Goal: Task Accomplishment & Management: Complete application form

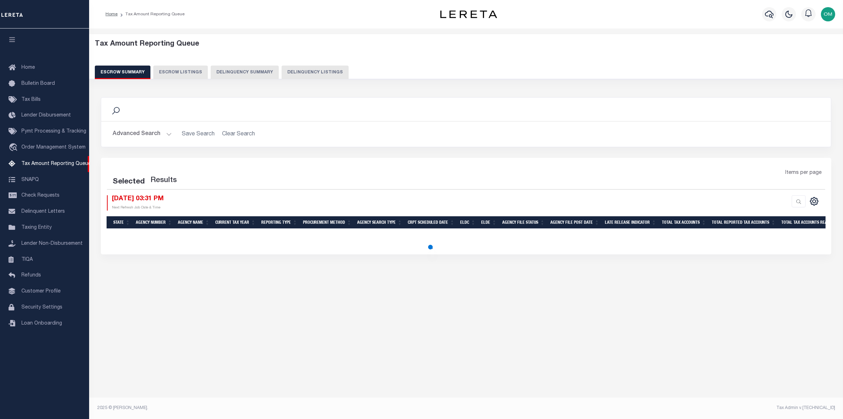
select select "100"
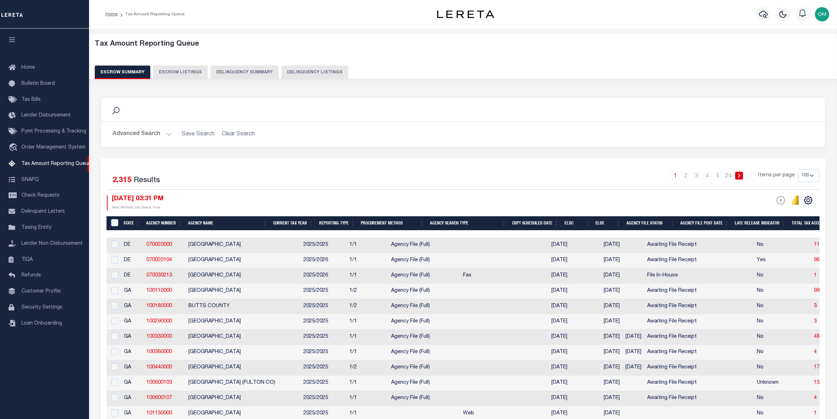
click at [340, 174] on div "1 2 3 4 5 … 24 Items per page 10 25 50 100 500" at bounding box center [554, 178] width 532 height 19
click at [40, 293] on span "Customer Profile" at bounding box center [40, 291] width 39 height 5
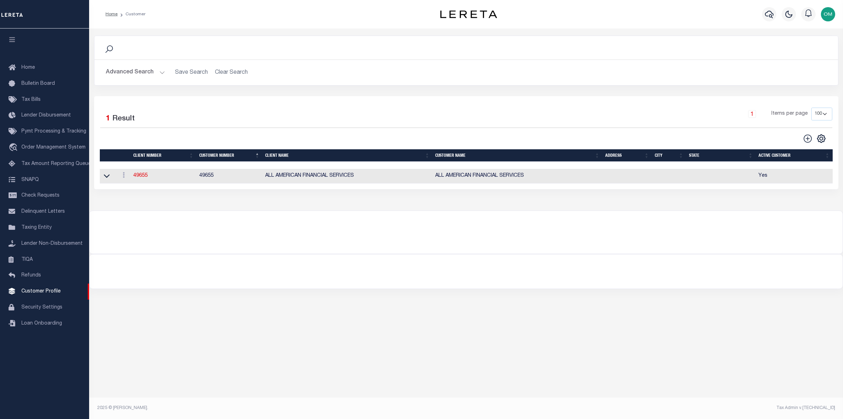
click at [161, 71] on button "Advanced Search" at bounding box center [135, 73] width 59 height 14
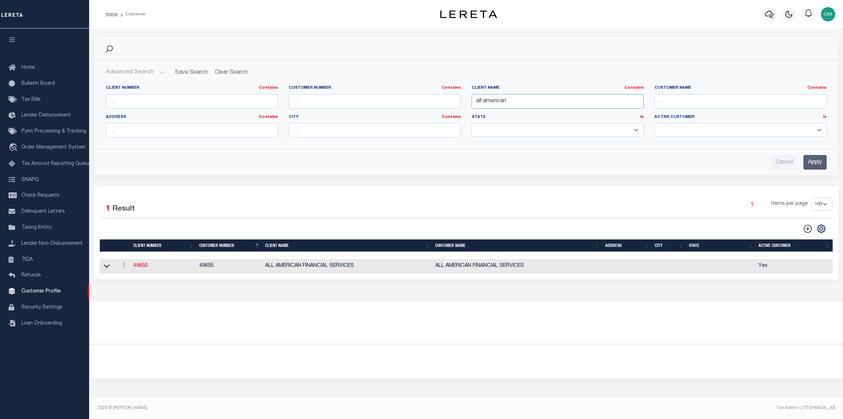
drag, startPoint x: 535, startPoint y: 99, endPoint x: 463, endPoint y: 105, distance: 71.9
click at [463, 105] on div "Client Number Contains Contains Is Customer Number Contains Contains Is Contains" at bounding box center [465, 114] width 731 height 58
click at [123, 99] on input "text" at bounding box center [192, 101] width 172 height 15
type input "3000"
click at [815, 164] on input "Apply" at bounding box center [814, 162] width 23 height 15
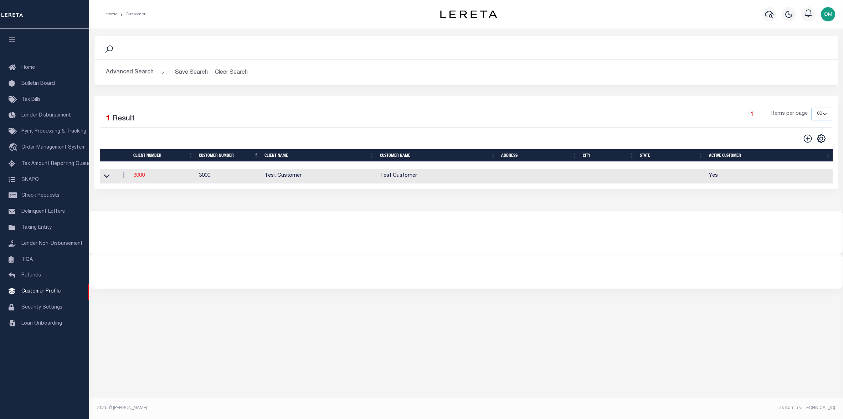
click at [136, 177] on link "3000" at bounding box center [138, 175] width 11 height 5
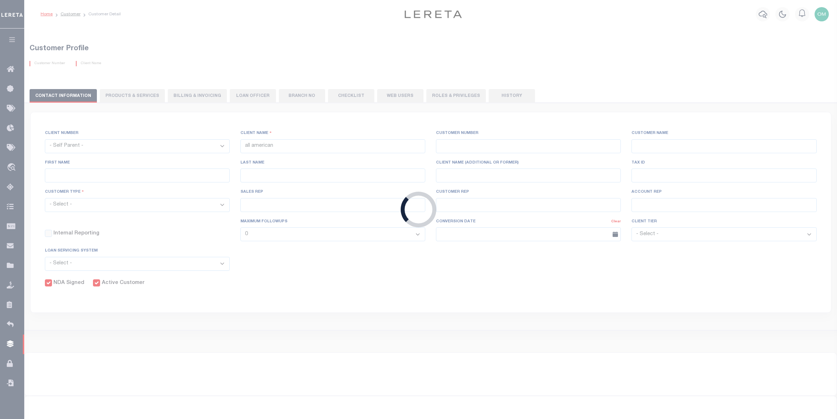
select select
type input "Test Customer"
type input "3000"
type input "Test Customer"
type input "Test"
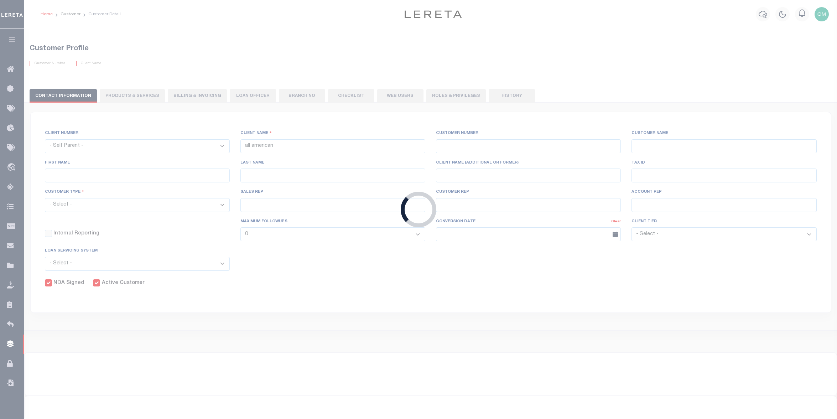
type input "Customer1"
select select "Residential"
checkbox input "true"
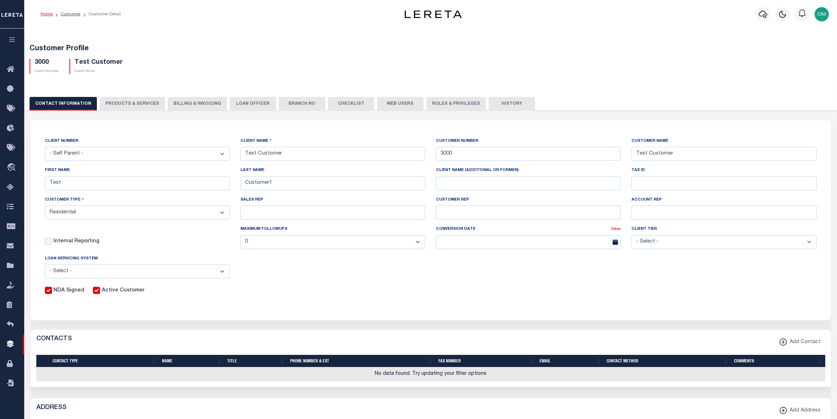
click at [123, 99] on button "PRODUCTS & SERVICES" at bounding box center [132, 104] width 65 height 14
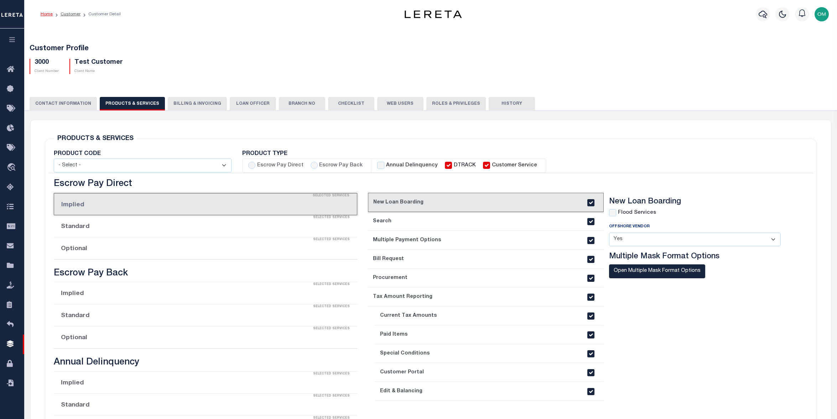
radio input "true"
checkbox input "true"
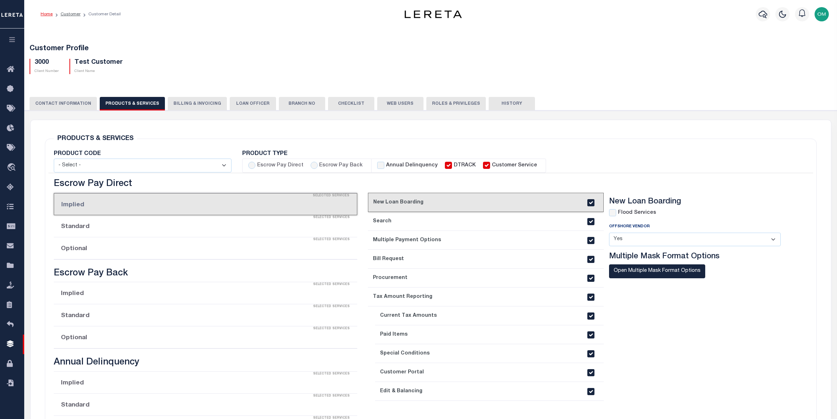
checkbox input "true"
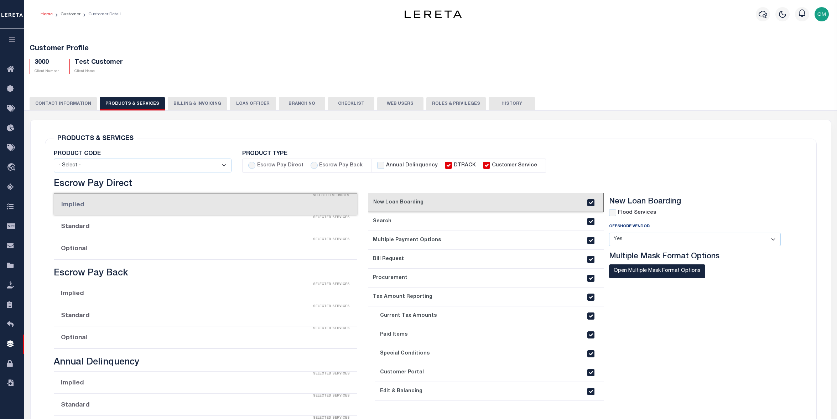
checkbox input "true"
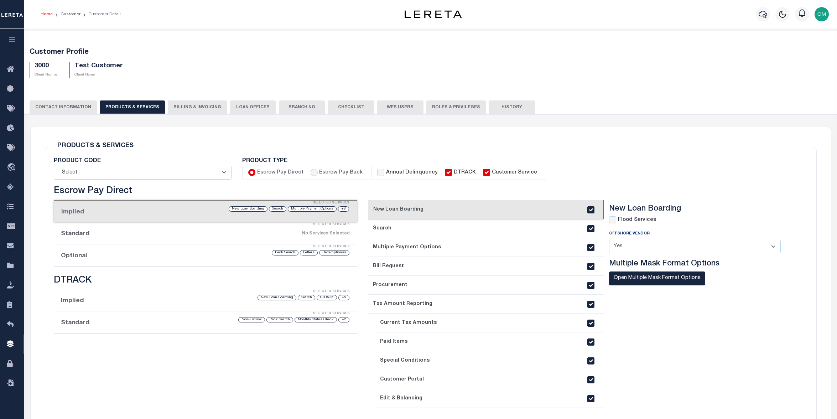
click at [322, 174] on label "Escrow Pay Back" at bounding box center [340, 173] width 43 height 8
click at [318, 174] on input "Escrow Pay Back" at bounding box center [314, 172] width 7 height 7
radio input "true"
checkbox input "true"
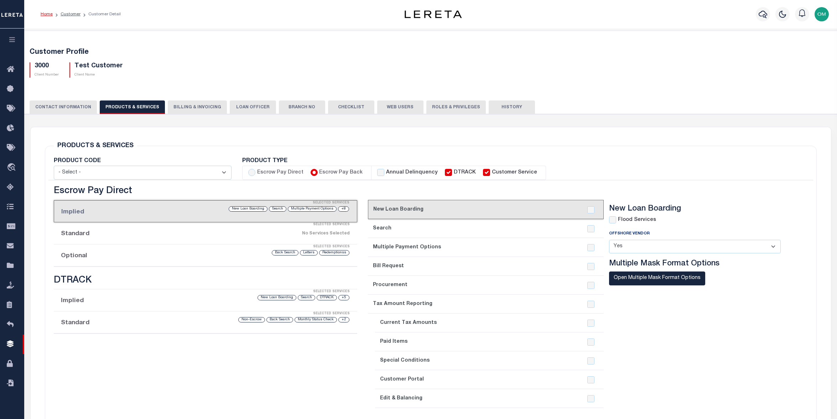
checkbox input "true"
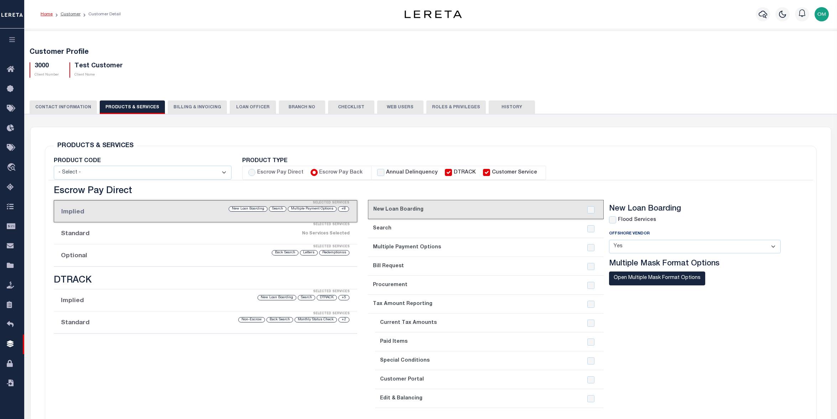
checkbox input "true"
checkbox input "false"
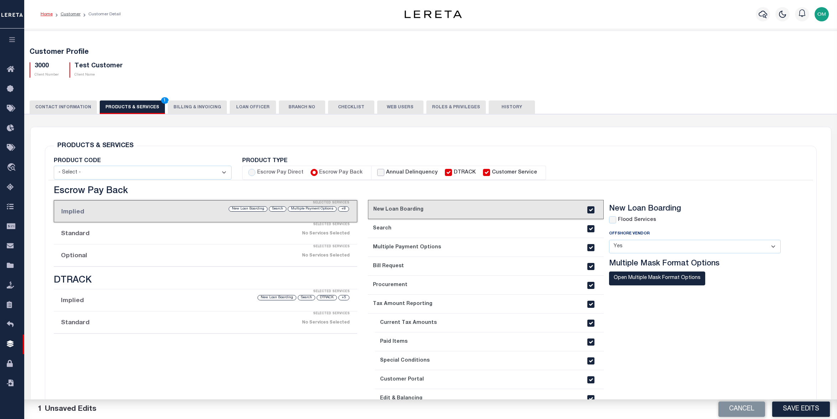
click at [379, 171] on input "Annual Delinquency" at bounding box center [380, 172] width 7 height 7
checkbox input "true"
checkbox input "false"
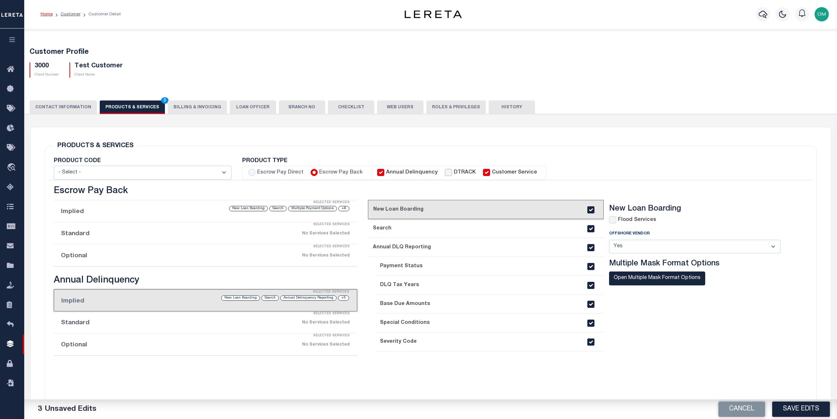
click at [445, 173] on input "DTRACK" at bounding box center [448, 172] width 7 height 7
checkbox input "true"
checkbox input "false"
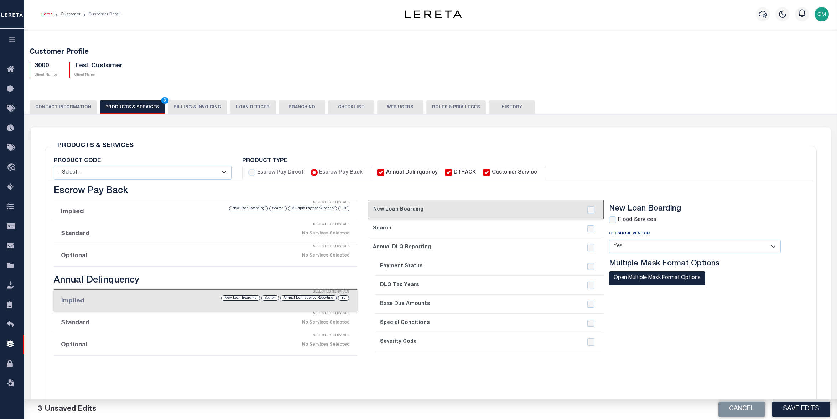
checkbox input "false"
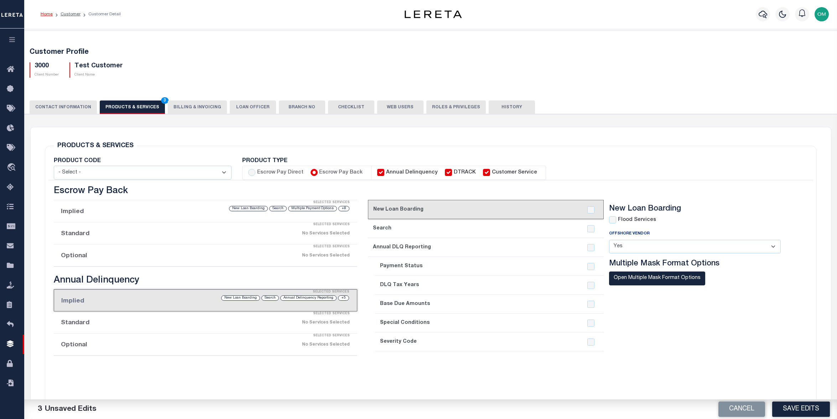
checkbox input "false"
checkbox input "true"
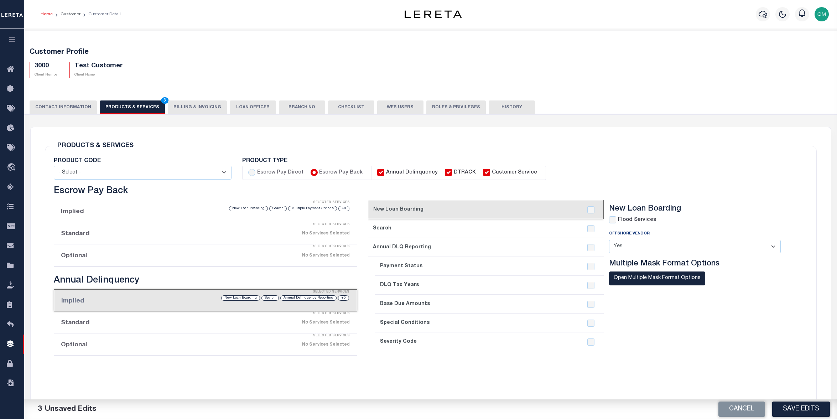
checkbox input "true"
checkbox input "false"
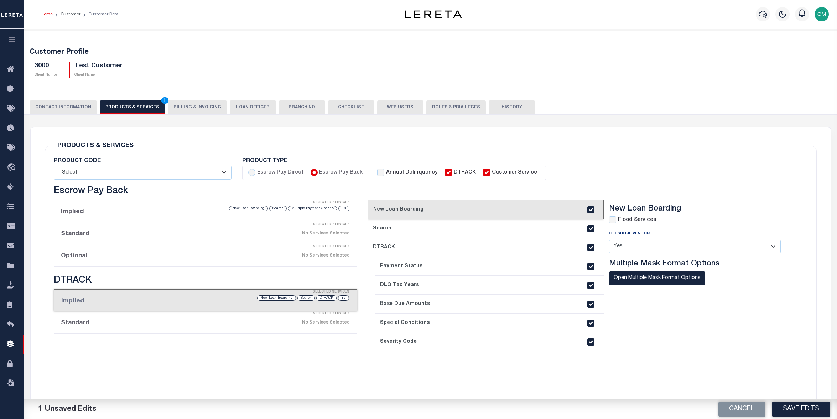
click at [386, 173] on label "Annual Delinquency" at bounding box center [412, 173] width 52 height 8
click at [385, 173] on input "Annual Delinquency" at bounding box center [380, 172] width 7 height 7
checkbox input "true"
checkbox input "false"
checkbox input "true"
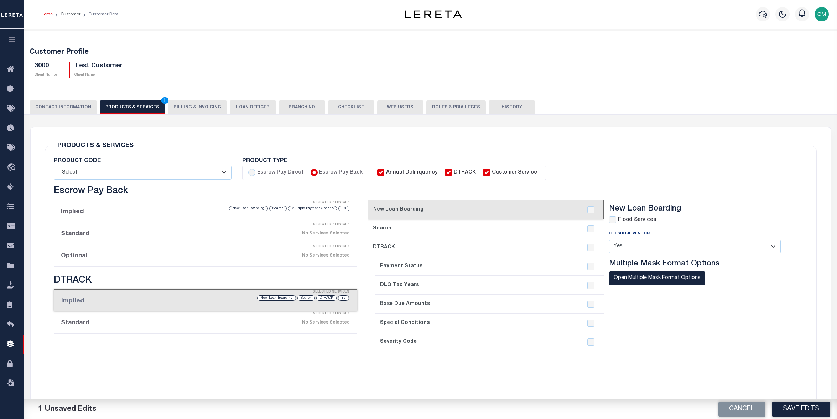
checkbox input "true"
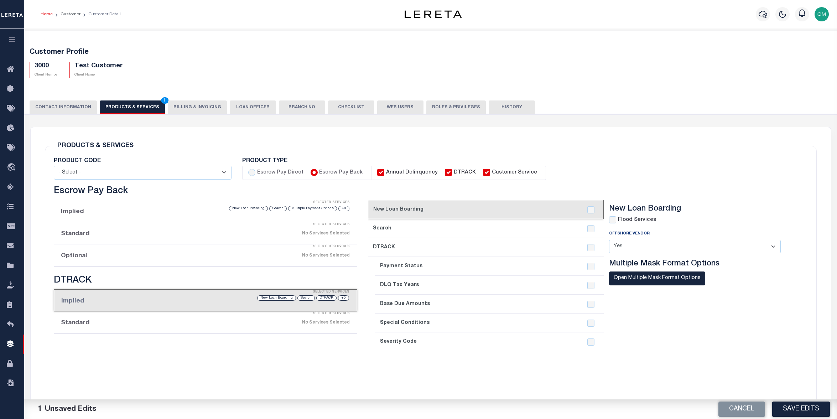
checkbox input "true"
checkbox input "false"
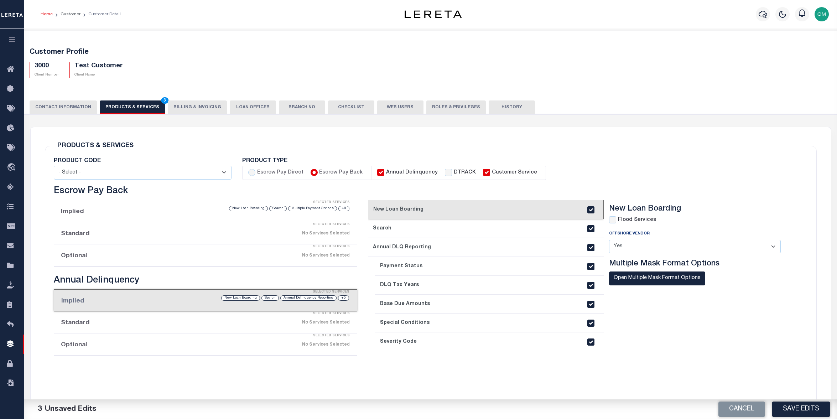
click at [273, 172] on label "Escrow Pay Direct" at bounding box center [280, 173] width 46 height 8
click at [256, 172] on input "Escrow Pay Direct" at bounding box center [251, 172] width 7 height 7
radio input "true"
checkbox input "true"
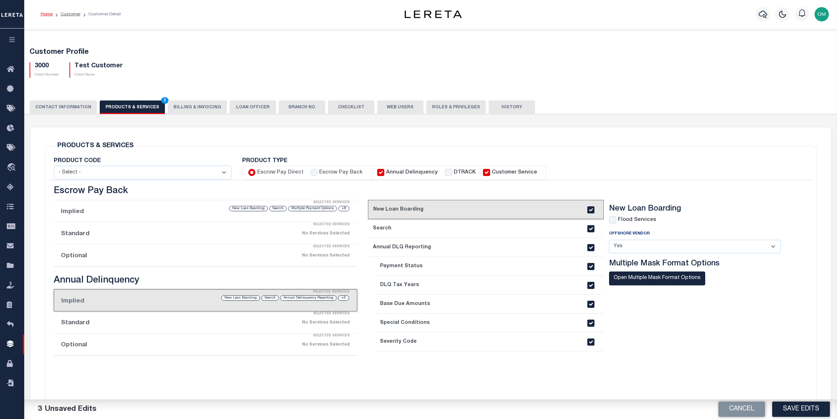
checkbox input "true"
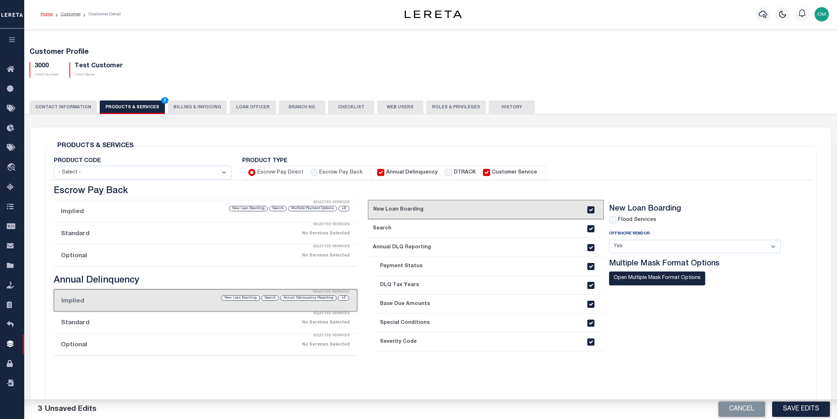
checkbox input "true"
checkbox input "false"
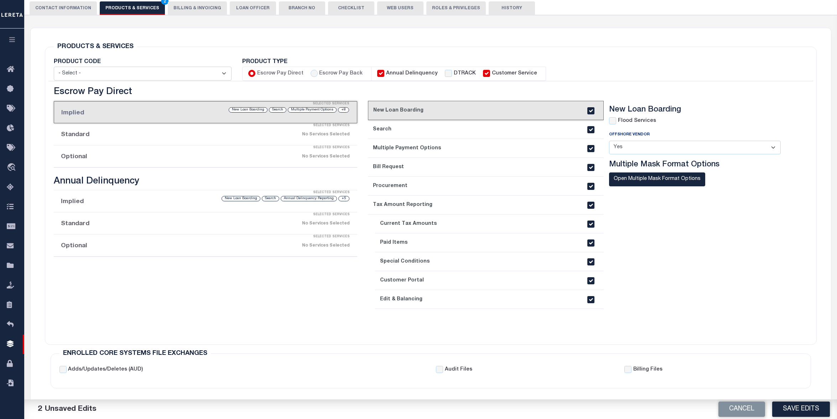
scroll to position [107, 0]
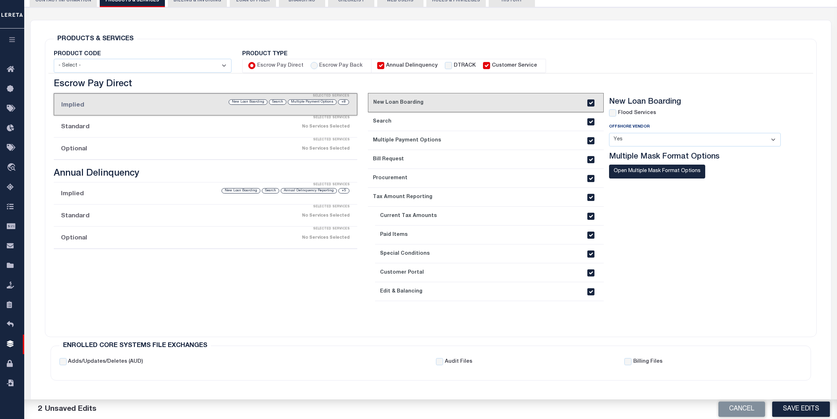
click at [171, 124] on div "Selected Services" at bounding box center [213, 118] width 304 height 14
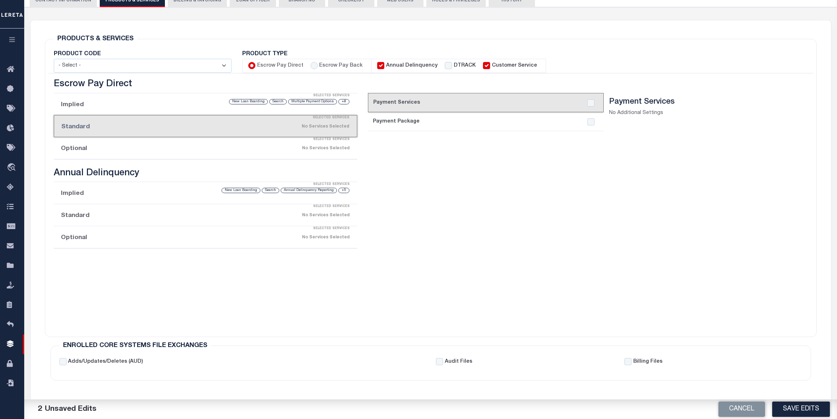
click at [192, 147] on div "No Services Selected" at bounding box center [241, 148] width 217 height 12
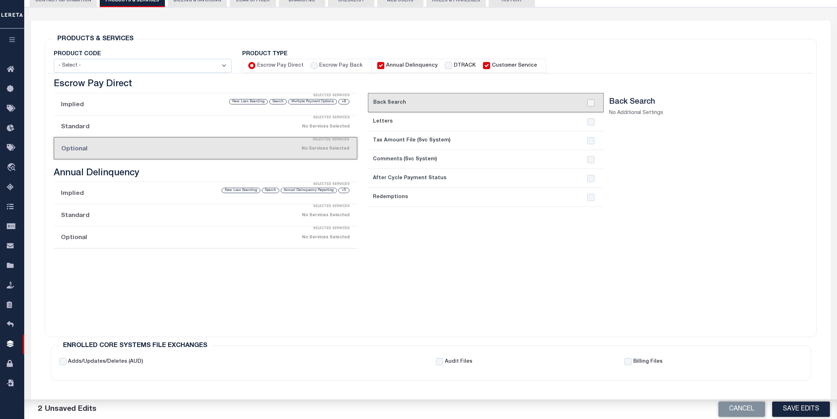
click at [590, 103] on input "checkbox" at bounding box center [591, 102] width 7 height 7
checkbox input "true"
click at [211, 192] on div "+5 Annual Delinquency Reporting Search New Loan Boarding" at bounding box center [241, 190] width 217 height 7
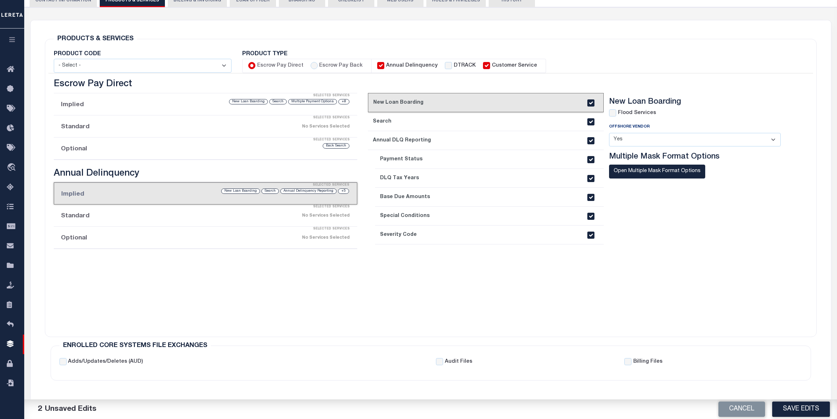
click at [172, 213] on div "Selected Services" at bounding box center [213, 207] width 304 height 14
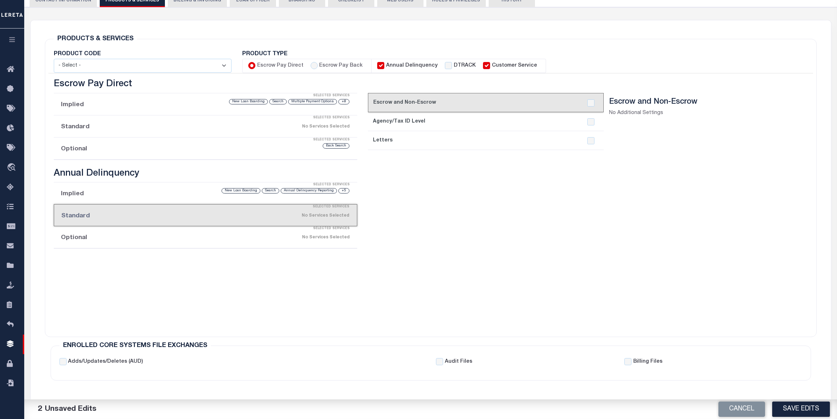
click at [181, 235] on div "Selected Services" at bounding box center [213, 229] width 304 height 14
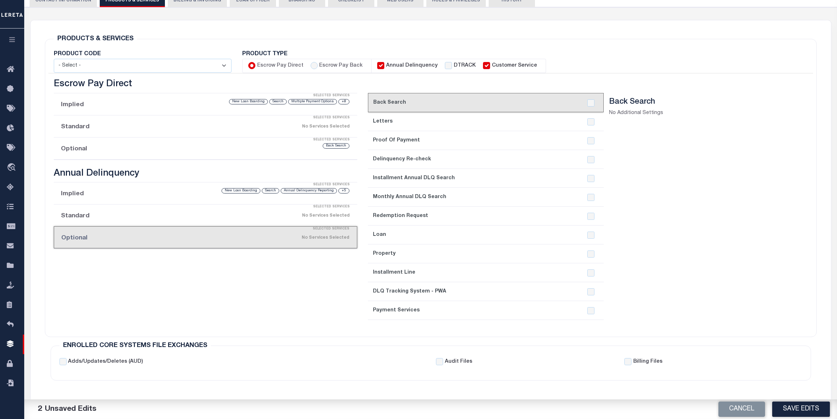
click at [454, 64] on label "DTRACK" at bounding box center [465, 66] width 22 height 8
click at [448, 64] on input "DTRACK" at bounding box center [448, 65] width 7 height 7
checkbox input "true"
checkbox input "false"
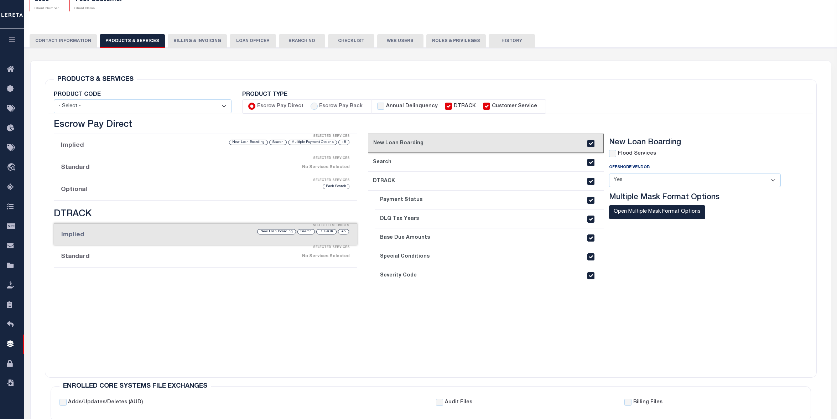
scroll to position [0, 0]
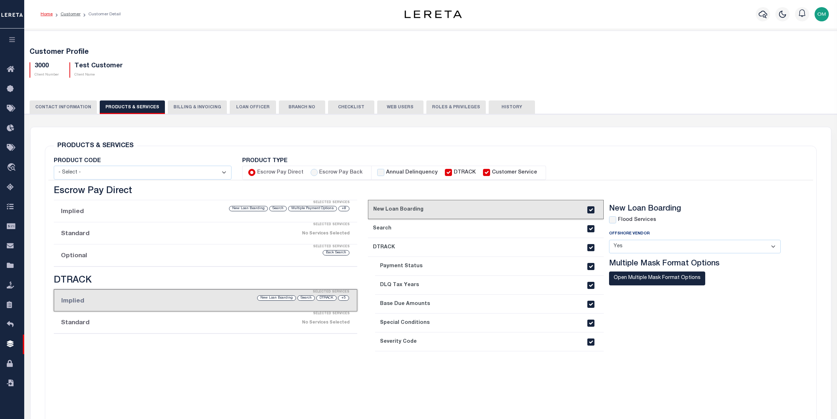
click at [68, 104] on button "CONTACT INFORMATION" at bounding box center [63, 107] width 67 height 14
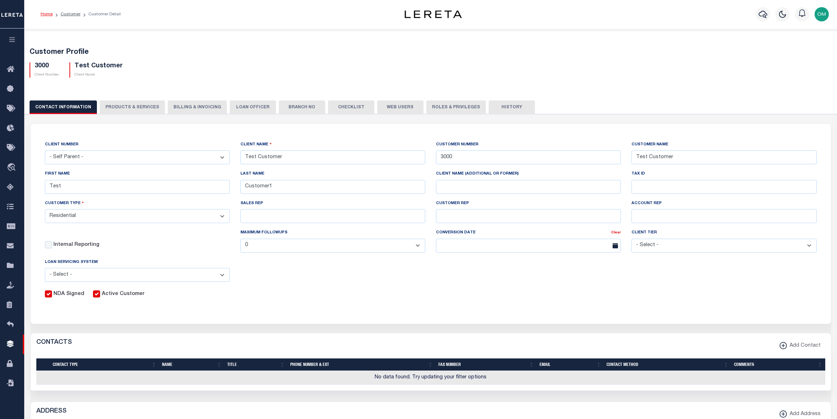
click at [197, 107] on button "Billing & Invoicing" at bounding box center [197, 107] width 59 height 14
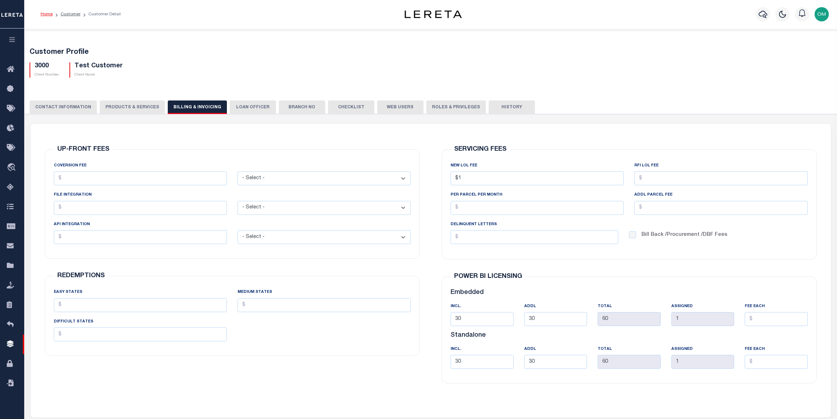
click at [233, 109] on button "LOAN OFFICER" at bounding box center [253, 107] width 46 height 14
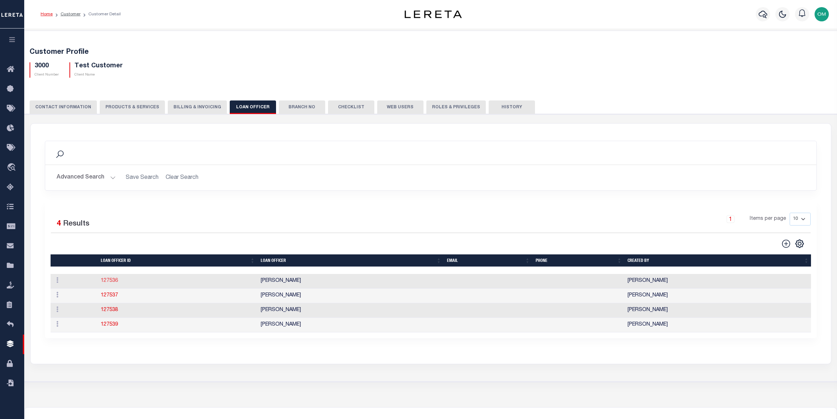
click at [113, 282] on link "127536" at bounding box center [109, 280] width 17 height 5
type input "[PERSON_NAME]"
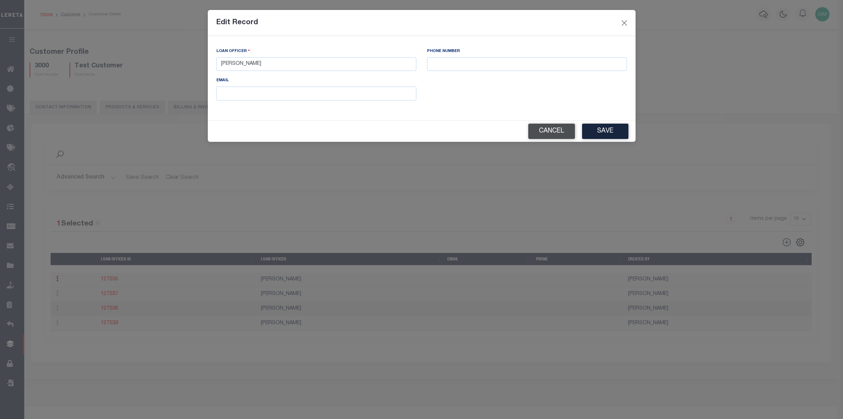
click at [540, 130] on button "Cancel" at bounding box center [551, 131] width 47 height 15
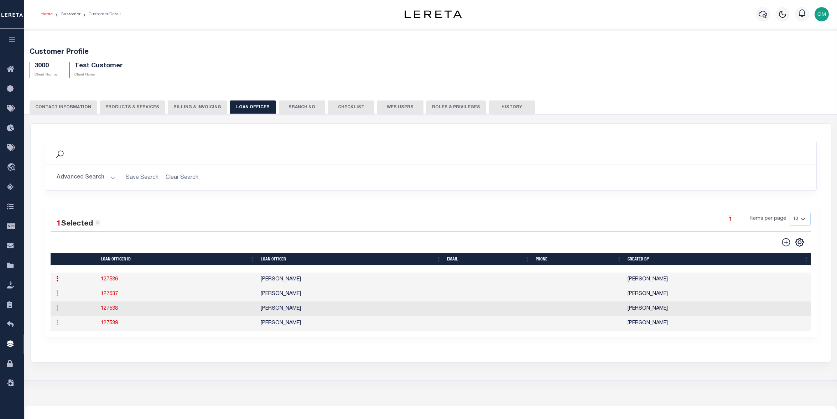
click at [302, 108] on button "Branch No" at bounding box center [302, 107] width 46 height 14
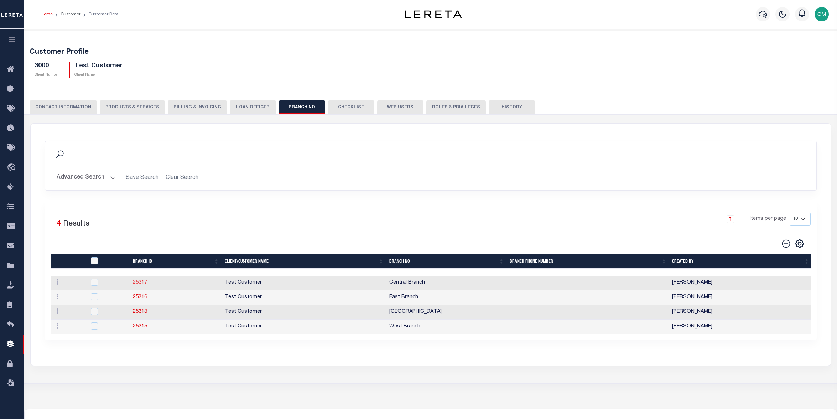
click at [141, 283] on link "25317" at bounding box center [140, 282] width 14 height 5
checkbox input "true"
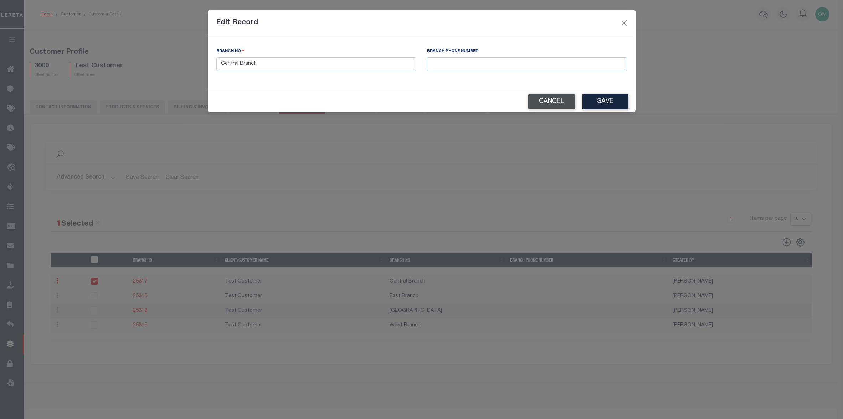
click at [548, 103] on button "Cancel" at bounding box center [551, 101] width 47 height 15
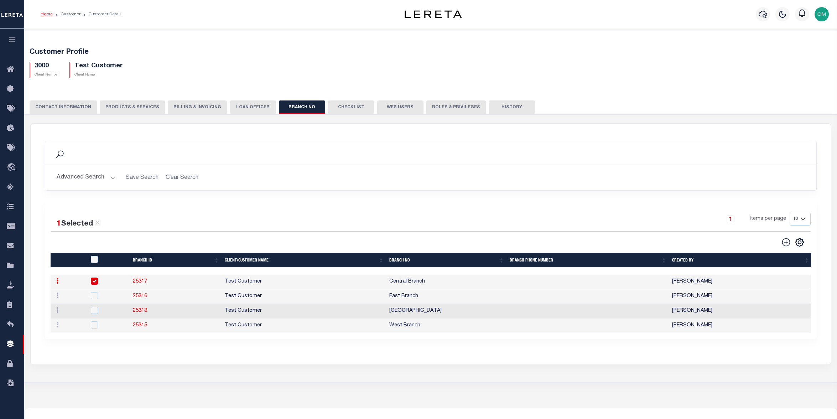
click at [349, 109] on button "Checklist" at bounding box center [351, 107] width 46 height 14
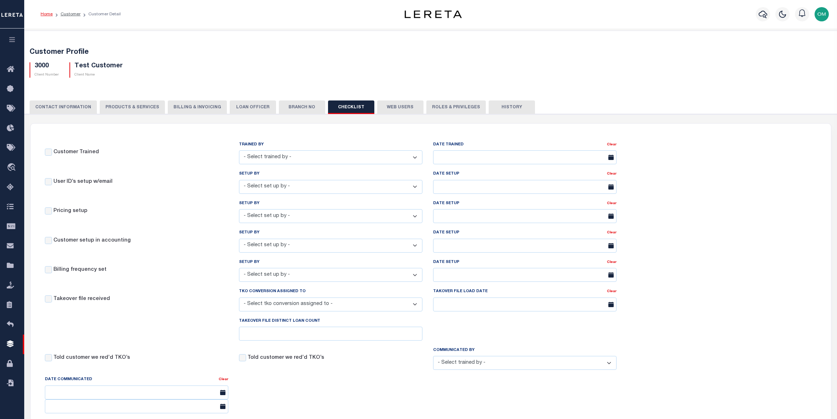
click at [395, 106] on button "Web Users" at bounding box center [400, 107] width 46 height 14
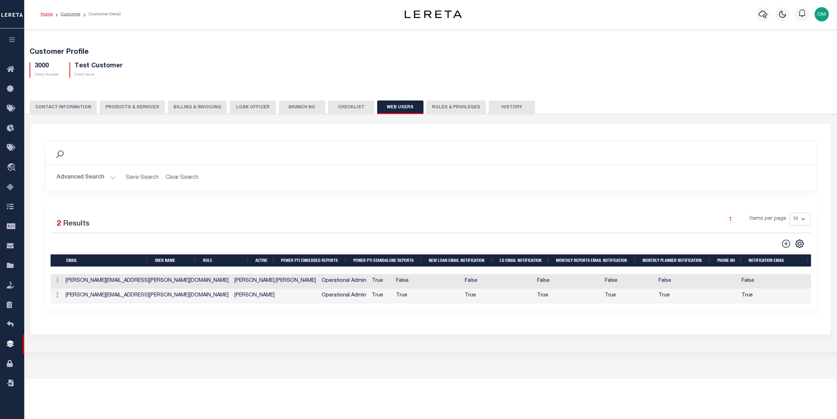
click at [439, 106] on button "Roles & Privileges" at bounding box center [457, 107] width 60 height 14
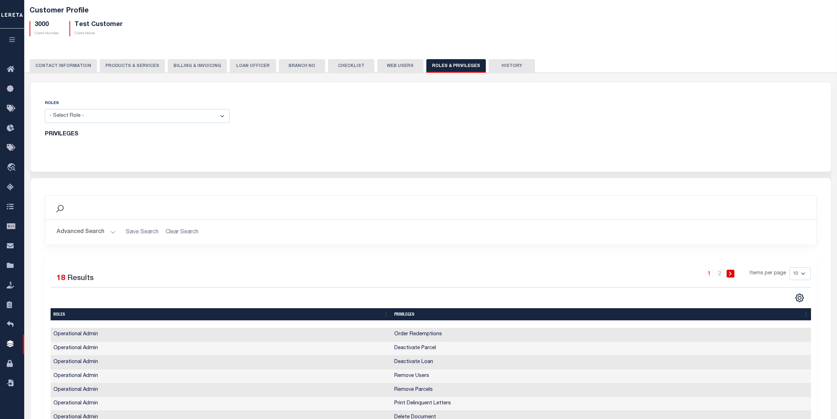
scroll to position [36, 0]
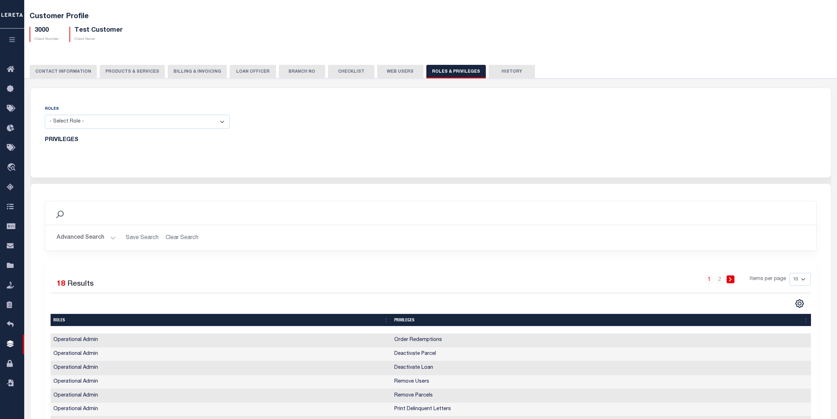
click at [389, 74] on button "Web Users" at bounding box center [400, 72] width 46 height 14
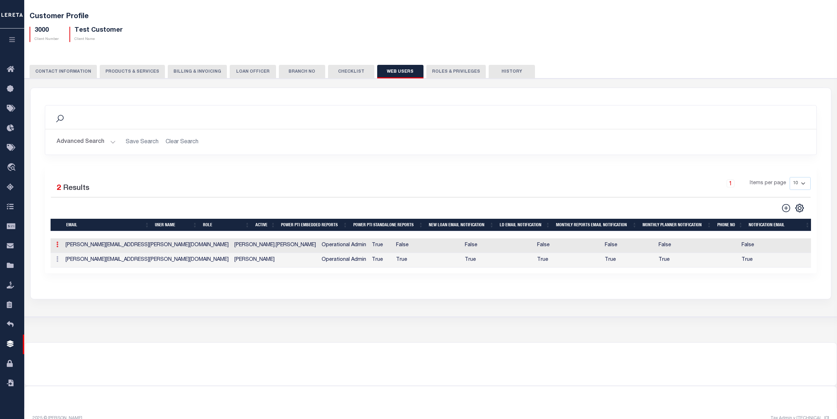
click at [56, 247] on icon at bounding box center [57, 245] width 2 height 6
click at [66, 266] on link "Edit" at bounding box center [70, 268] width 32 height 12
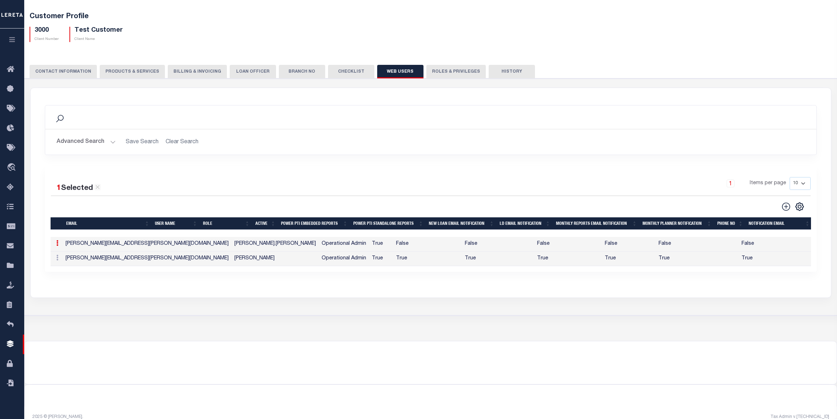
type input "edgar.gutierrez@accumatch.com"
type input "egutierrez-c@lereta.com"
type input "edgar.gutierrez"
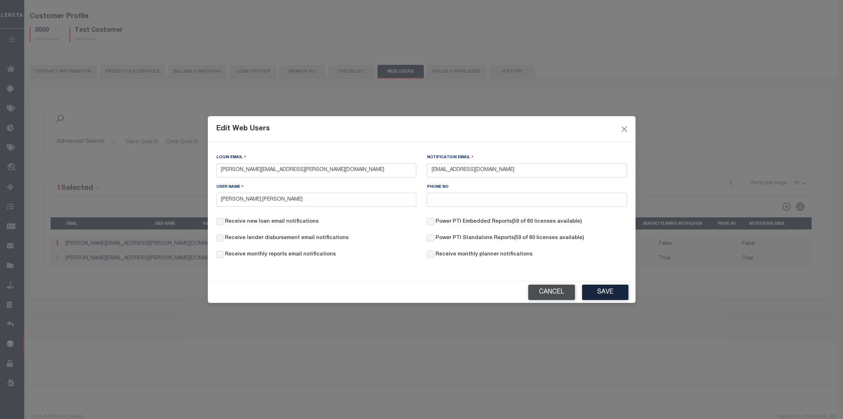
click at [542, 295] on button "Cancel" at bounding box center [551, 292] width 47 height 15
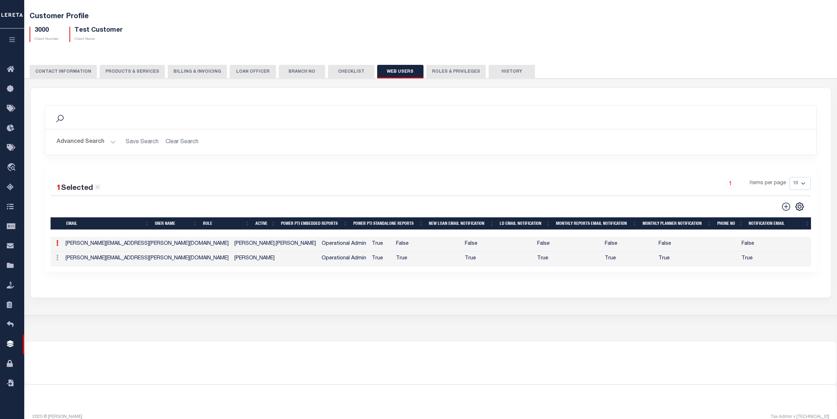
click at [444, 69] on button "Roles & Privileges" at bounding box center [457, 72] width 60 height 14
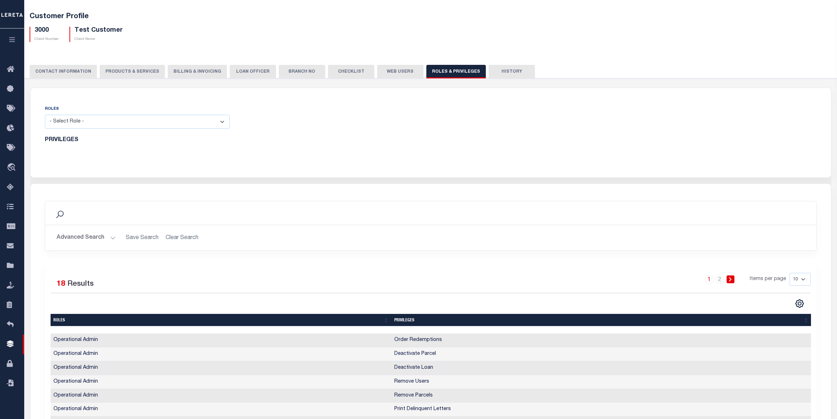
click at [497, 69] on button "History" at bounding box center [512, 72] width 46 height 14
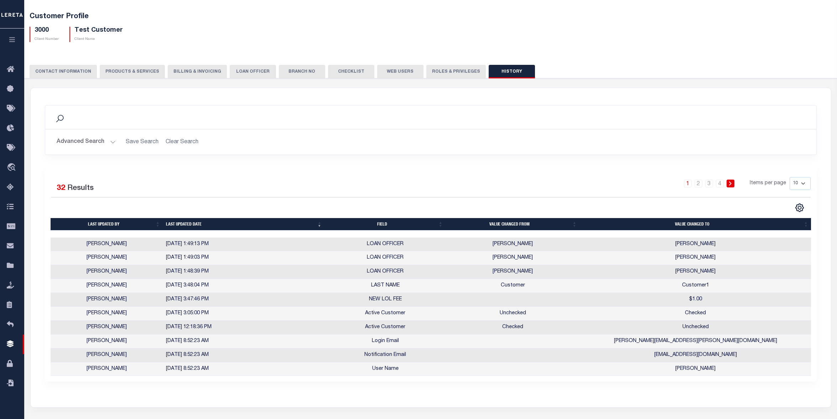
drag, startPoint x: 10, startPoint y: 38, endPoint x: 14, endPoint y: 38, distance: 4.0
click at [10, 38] on icon "button" at bounding box center [12, 39] width 8 height 6
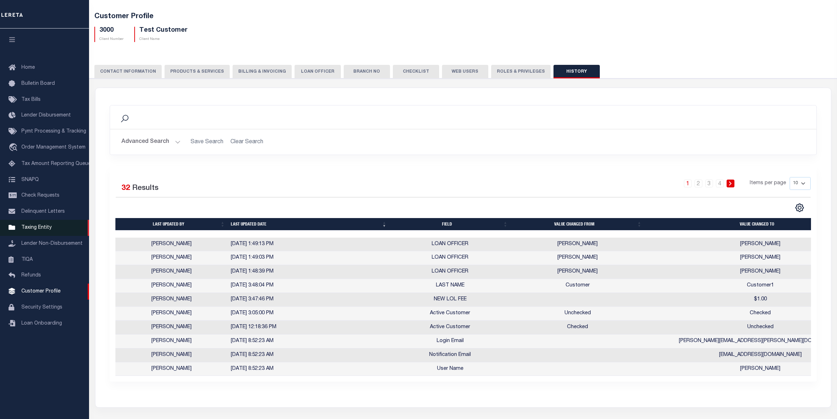
click at [37, 230] on span "Taxing Entity" at bounding box center [36, 227] width 30 height 5
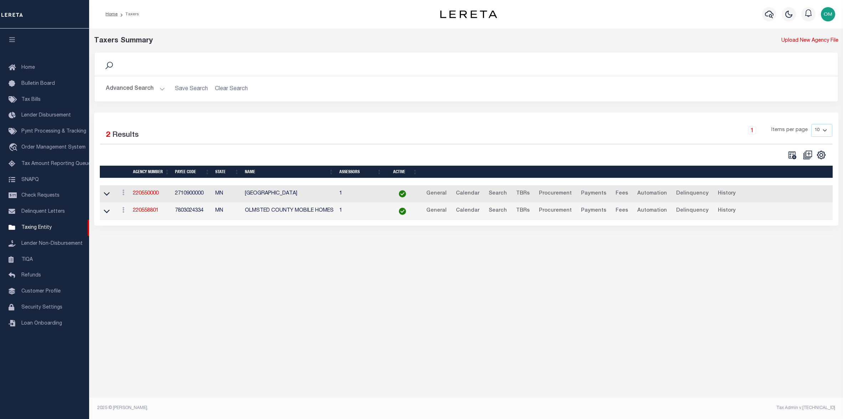
click at [807, 150] on button at bounding box center [808, 155] width 16 height 10
select select
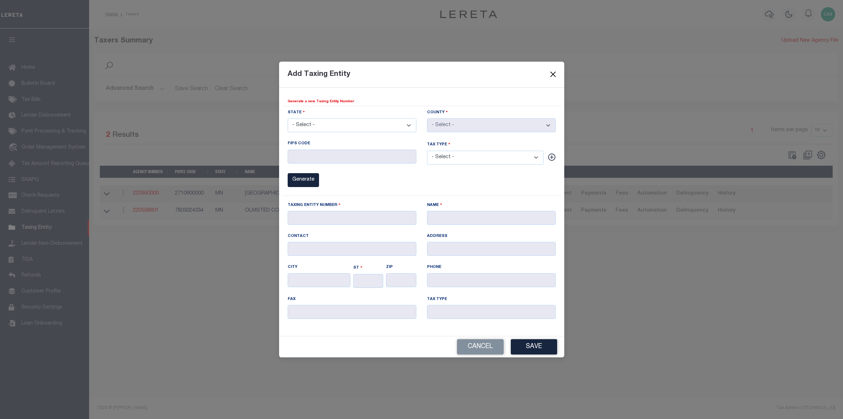
click at [556, 74] on button "Close" at bounding box center [552, 74] width 9 height 9
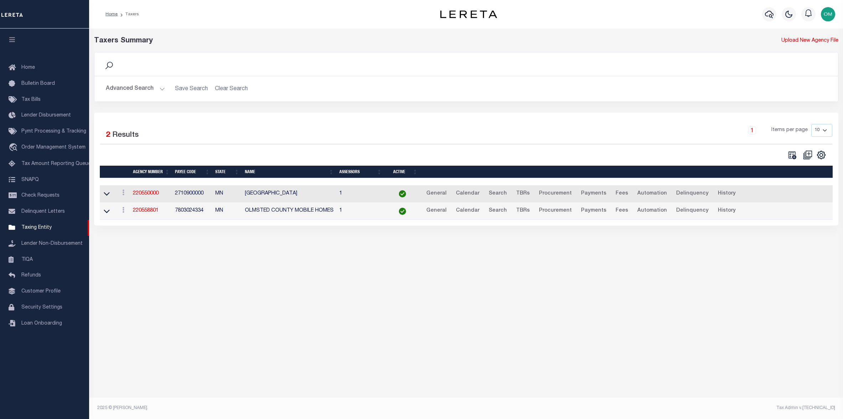
click at [164, 85] on button "Advanced Search" at bounding box center [135, 89] width 59 height 14
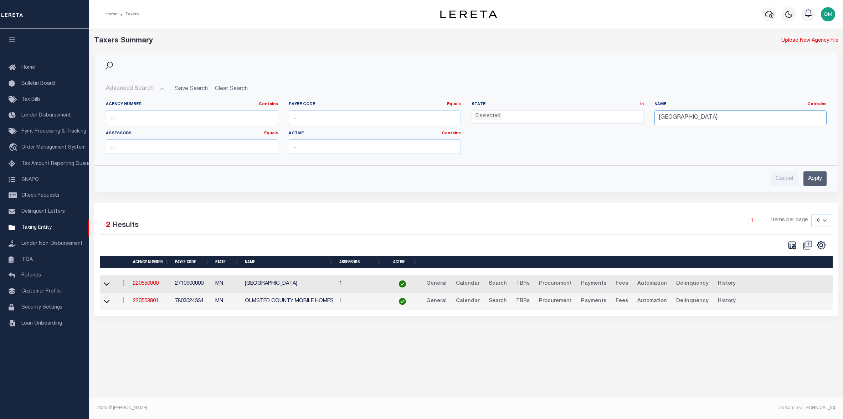
drag, startPoint x: 738, startPoint y: 118, endPoint x: 601, endPoint y: 123, distance: 136.9
click at [606, 126] on div "Agency Number Contains Contains Is Payee Code Equals Equals Is Not Equal To Is …" at bounding box center [465, 131] width 731 height 58
click at [818, 178] on input "Apply" at bounding box center [814, 178] width 23 height 15
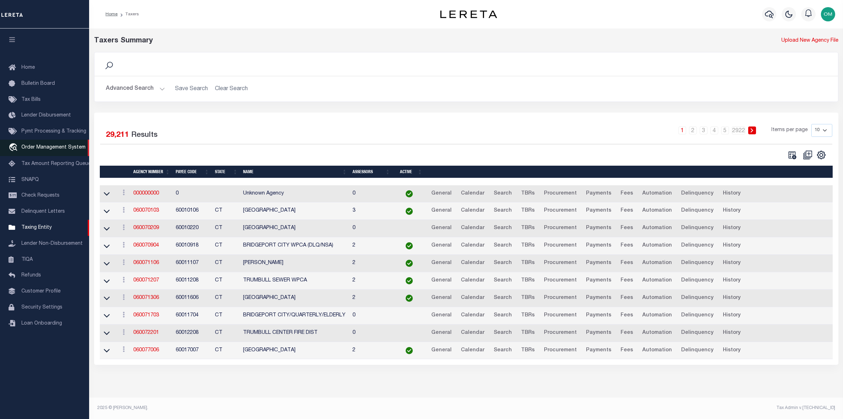
click at [50, 144] on link "travel_explore Order Management System" at bounding box center [44, 148] width 89 height 16
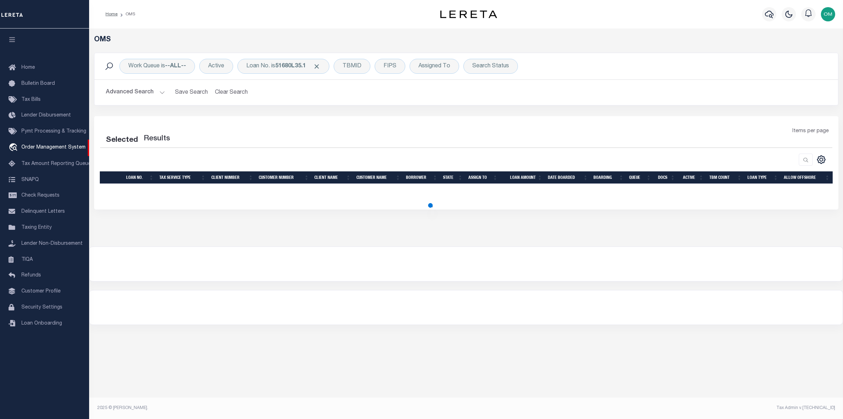
select select "200"
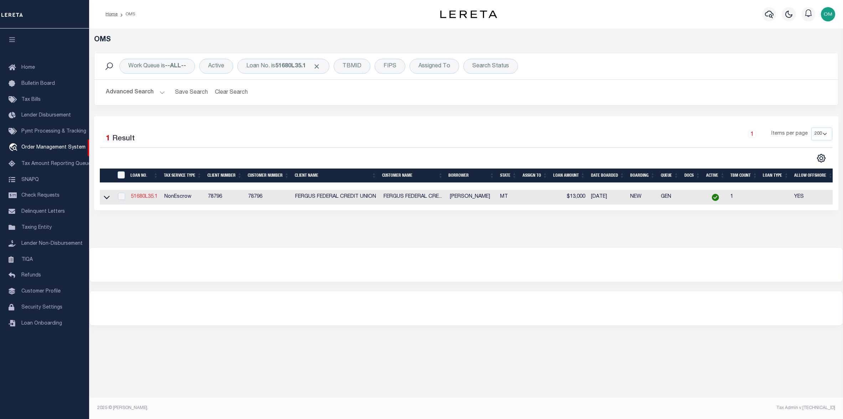
click at [145, 197] on link "51680L35.1" at bounding box center [144, 196] width 27 height 5
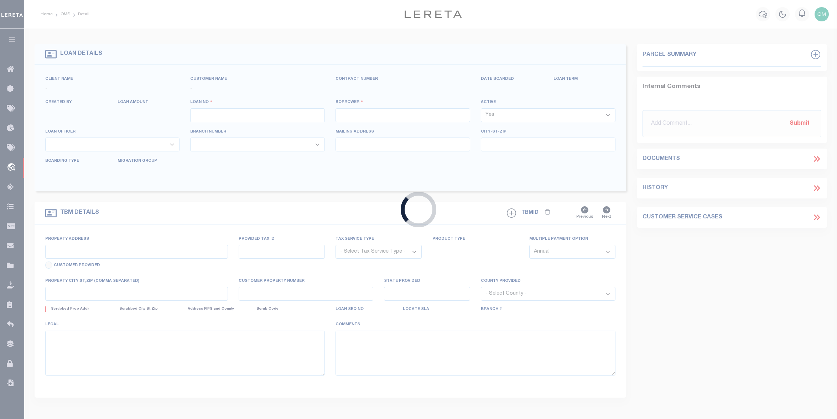
type input "51680L35.1"
type input "SUSAN ASHCRAFT"
select select
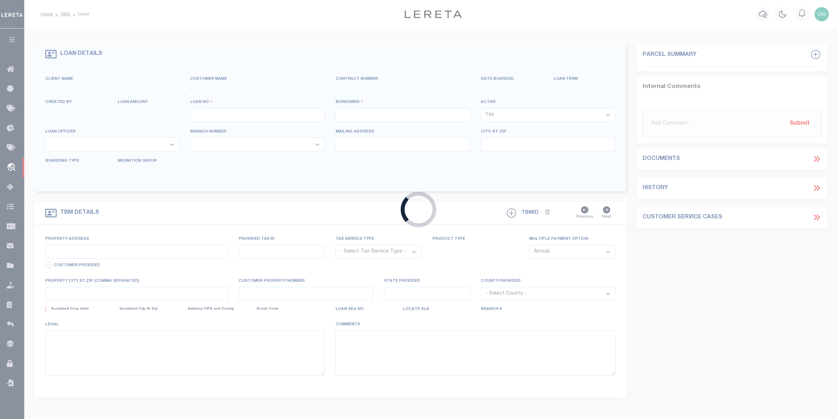
select select
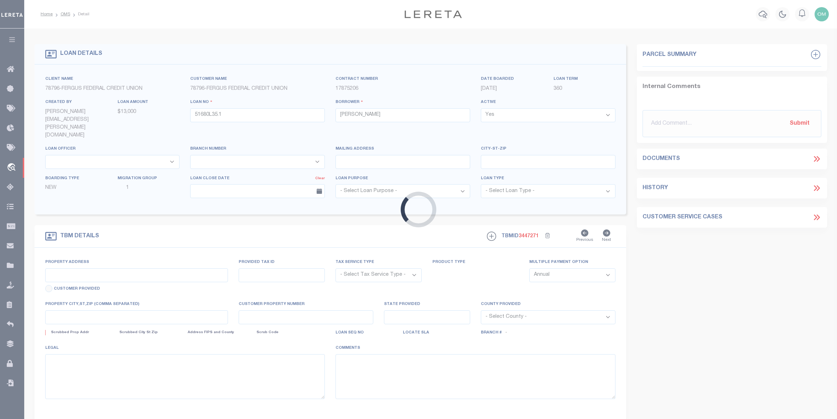
type input "NA VACANT LAND"
radio input "true"
select select "NonEscrow"
select select
type input "MOCCASIN MT 59462"
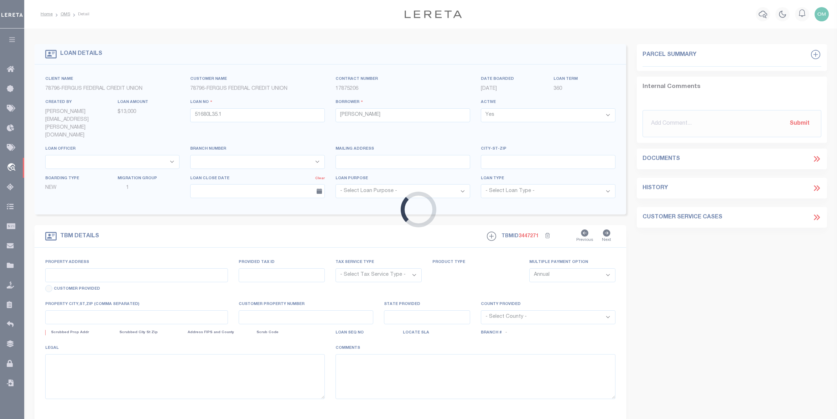
type input "51680L35.1"
type input "MT"
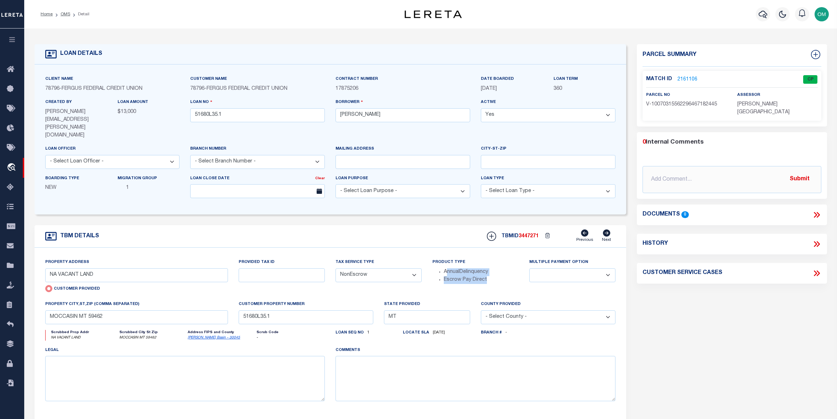
drag, startPoint x: 446, startPoint y: 258, endPoint x: 497, endPoint y: 271, distance: 52.5
click at [497, 271] on div "Product Type AnnualDelinquency Escrow Pay Direct" at bounding box center [475, 279] width 97 height 42
click at [654, 342] on div "Parcel Summary Match ID 2161106 0" at bounding box center [732, 247] width 201 height 407
drag, startPoint x: 445, startPoint y: 252, endPoint x: 468, endPoint y: 268, distance: 27.6
click at [468, 268] on div "Product Type AnnualDelinquency Escrow Pay Direct" at bounding box center [476, 270] width 86 height 25
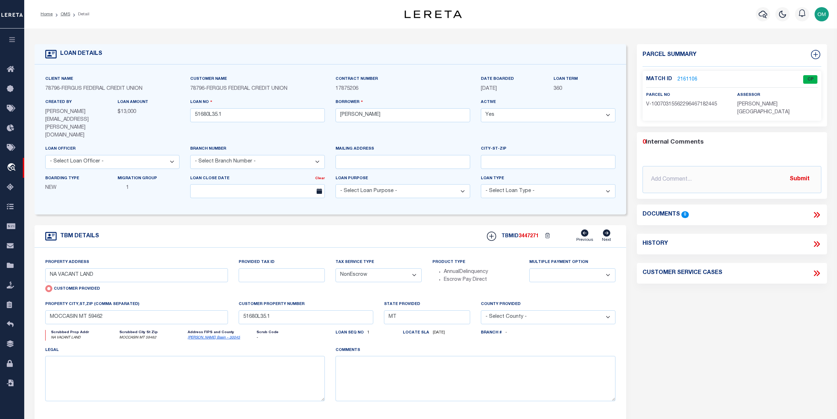
click at [711, 309] on div "Parcel Summary Match ID 2161106 0" at bounding box center [732, 247] width 201 height 407
click at [686, 79] on link "2161106" at bounding box center [688, 79] width 20 height 7
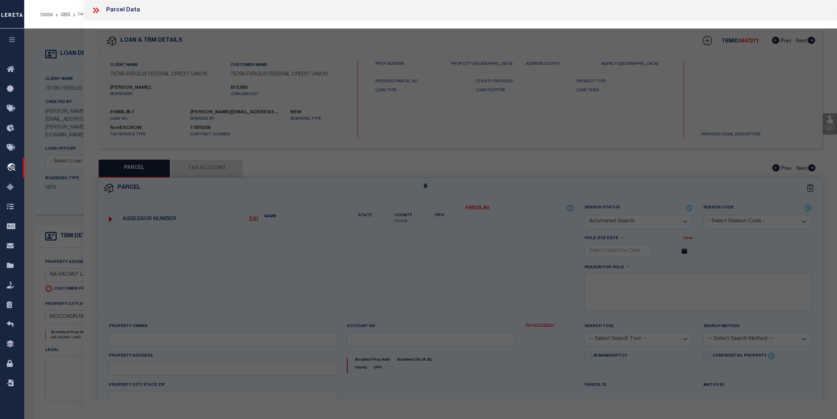
checkbox input "false"
select select "CP"
type input "NA VACANT LAND"
checkbox input "false"
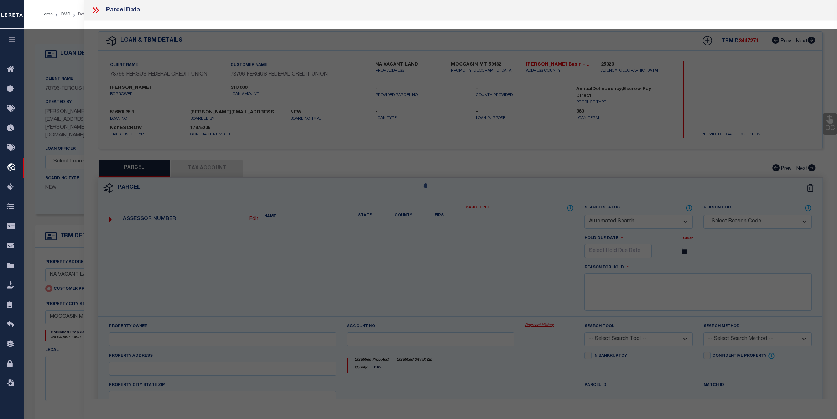
type input "MOCCASIN MT 59462"
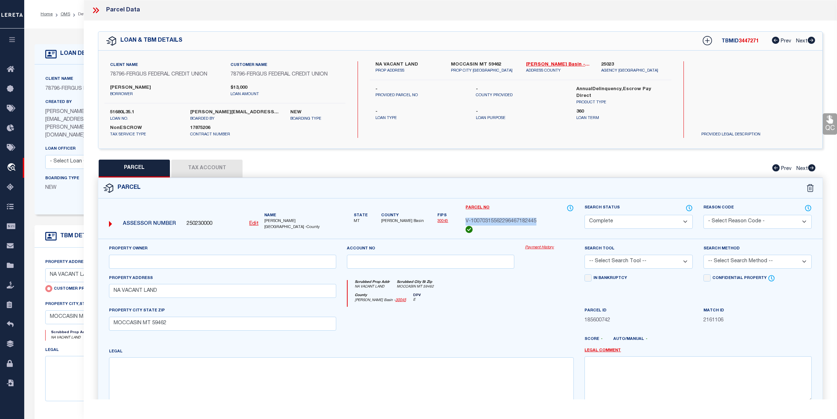
drag, startPoint x: 465, startPoint y: 219, endPoint x: 545, endPoint y: 222, distance: 80.2
click at [545, 222] on div "Parcel No V-10070315562296467182445" at bounding box center [519, 221] width 119 height 35
click at [535, 308] on div at bounding box center [550, 321] width 60 height 29
click at [208, 167] on button "Tax Account" at bounding box center [206, 169] width 71 height 18
select select "100"
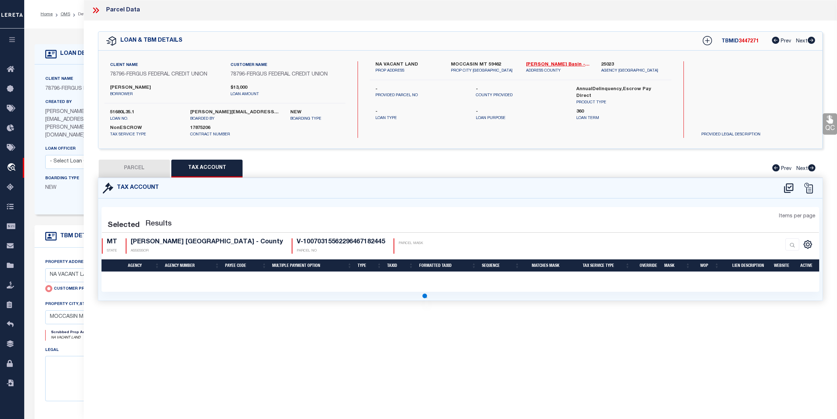
select select "100"
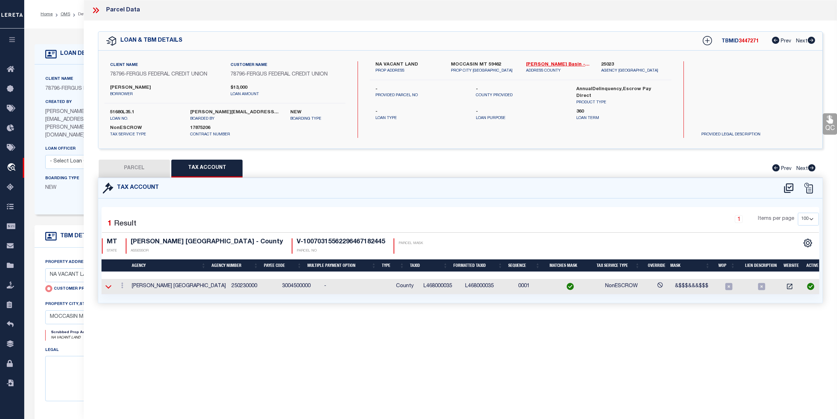
click at [109, 284] on icon at bounding box center [108, 286] width 6 height 7
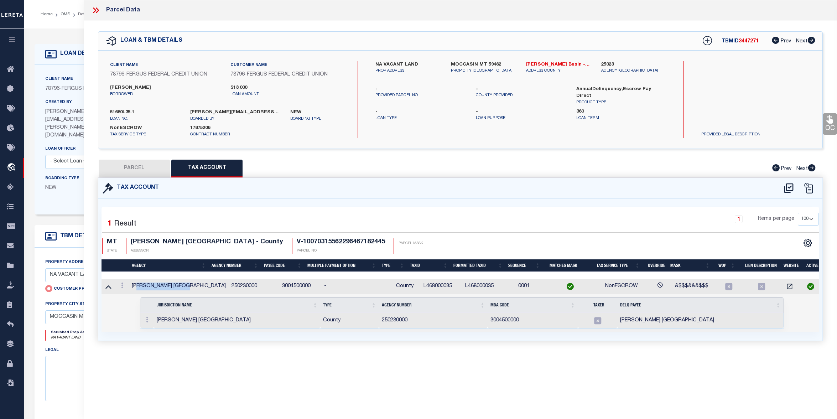
drag, startPoint x: 141, startPoint y: 284, endPoint x: 201, endPoint y: 284, distance: 60.6
click at [201, 284] on td "[PERSON_NAME] [GEOGRAPHIC_DATA]" at bounding box center [179, 286] width 100 height 15
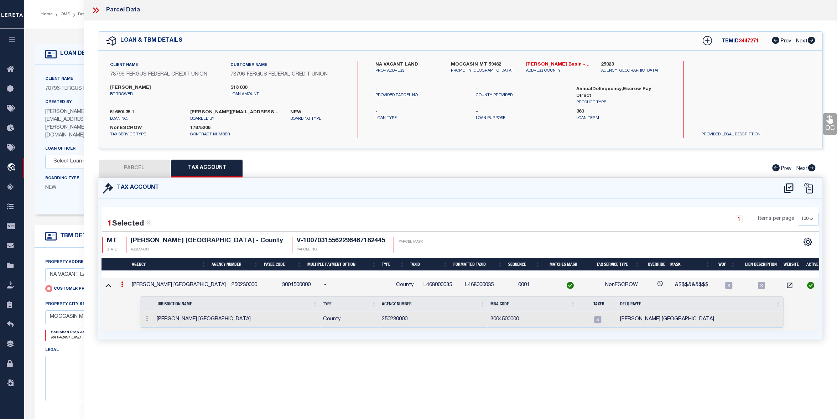
click at [252, 287] on td "250230000" at bounding box center [254, 285] width 51 height 15
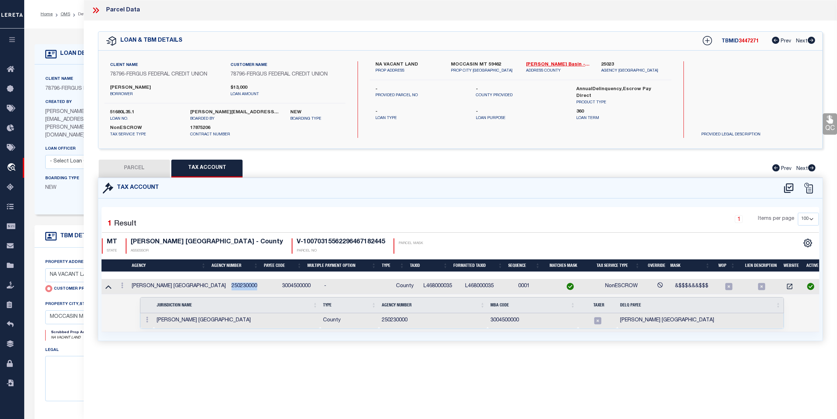
drag, startPoint x: 210, startPoint y: 284, endPoint x: 243, endPoint y: 285, distance: 33.5
click at [243, 285] on td "250230000" at bounding box center [254, 286] width 51 height 15
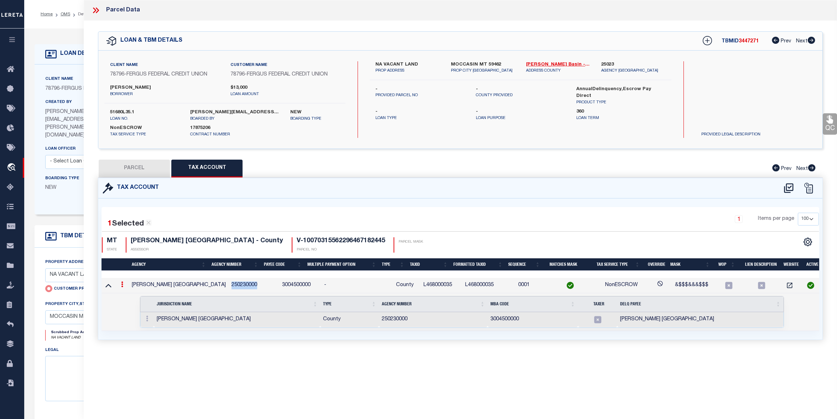
click at [260, 284] on td "250230000" at bounding box center [254, 285] width 51 height 15
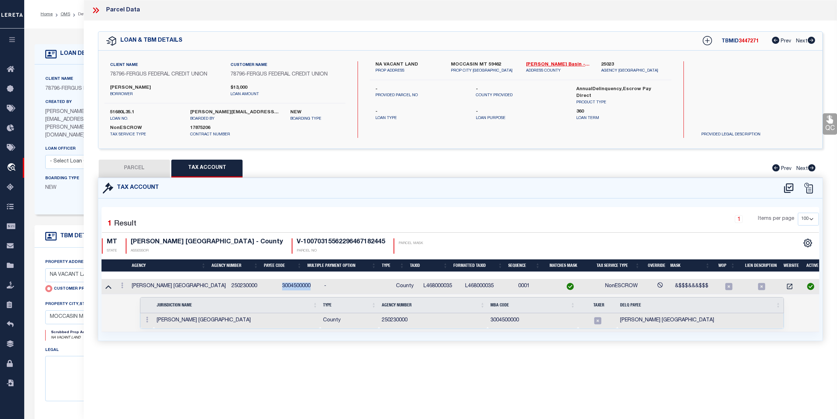
drag, startPoint x: 260, startPoint y: 284, endPoint x: 294, endPoint y: 285, distance: 33.9
click at [294, 285] on tr "JUDITH BASIN COUNTY 250230000 3004500000 - County L468000035 L468000035 0001 No…" at bounding box center [462, 286] width 721 height 15
click at [313, 366] on div "Parcel Data QC QC QC - Select Status - Ready to QC" at bounding box center [461, 199] width 754 height 399
click at [135, 166] on button "PARCEL" at bounding box center [134, 169] width 71 height 18
select select "AS"
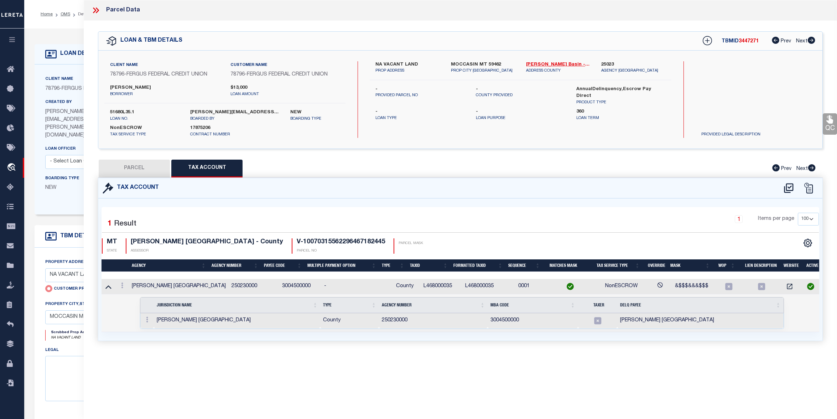
checkbox input "false"
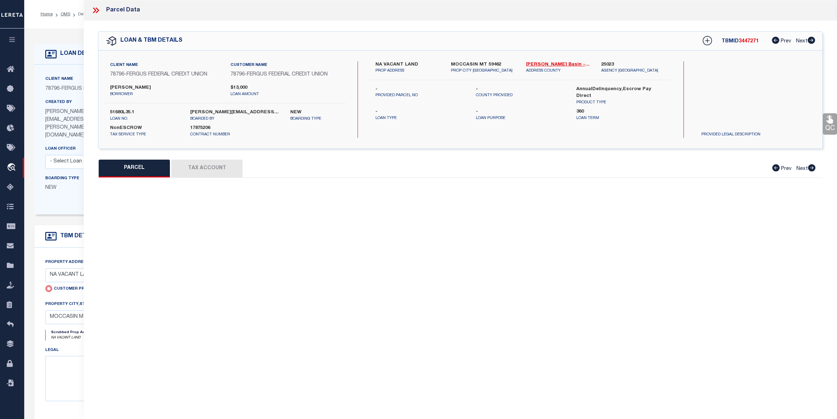
select select "CP"
type input "NA VACANT LAND"
checkbox input "false"
type input "MOCCASIN MT 59462"
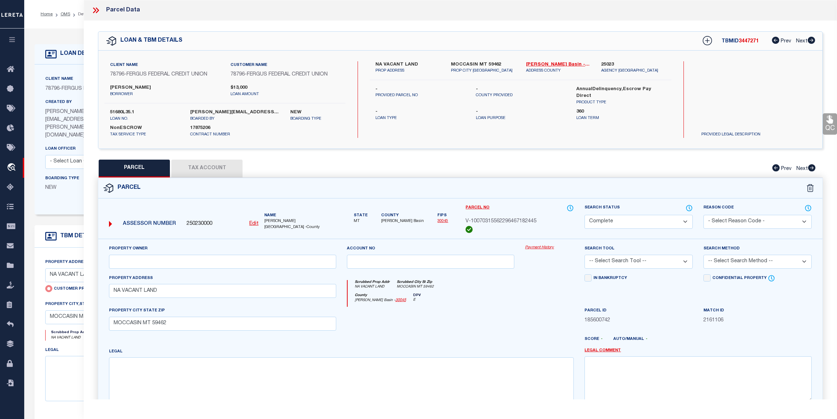
click at [542, 247] on link "Payment History" at bounding box center [549, 248] width 49 height 6
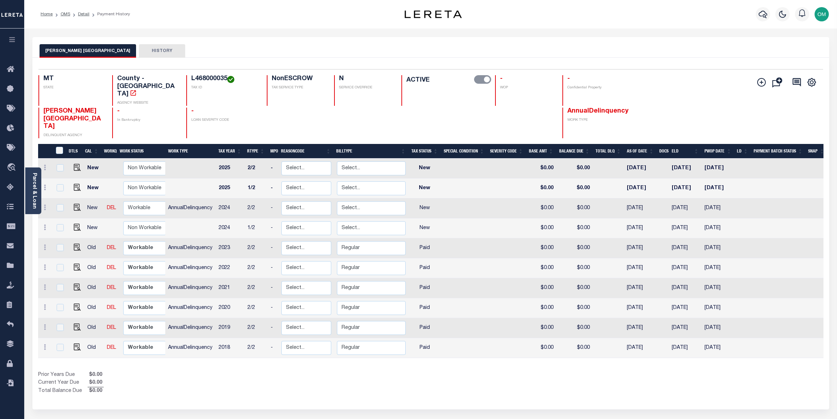
click at [92, 218] on td "New" at bounding box center [94, 228] width 20 height 20
checkbox input "true"
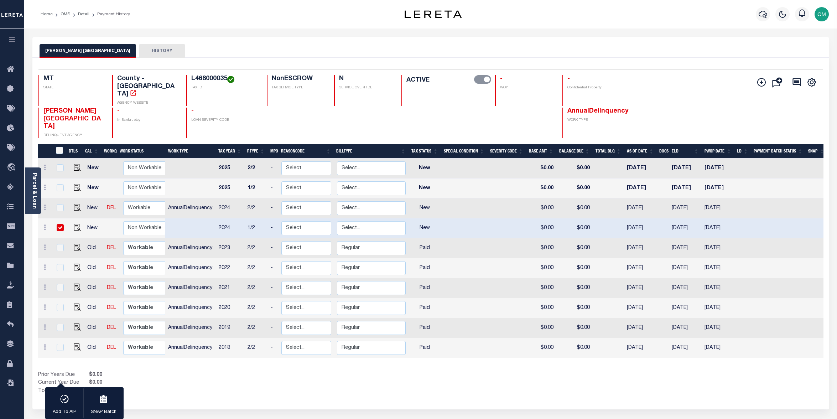
click at [89, 198] on td "New" at bounding box center [94, 208] width 20 height 20
checkbox input "true"
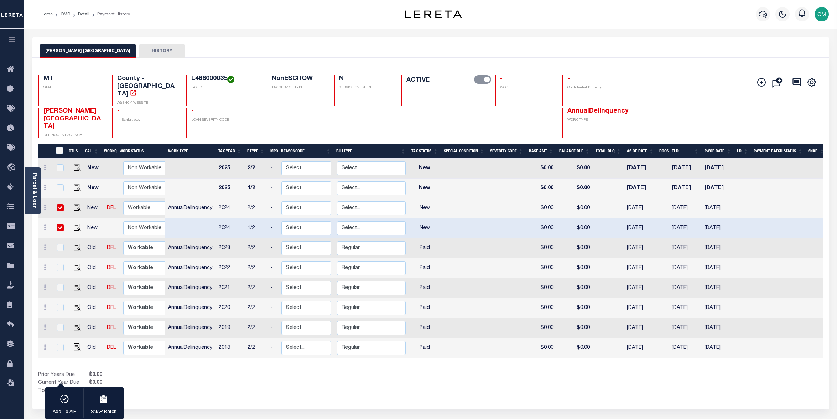
click at [87, 179] on td "New" at bounding box center [94, 189] width 20 height 20
checkbox input "true"
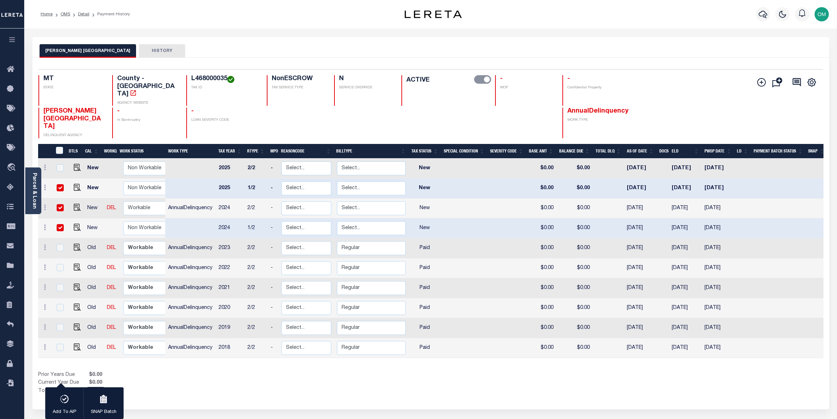
click at [86, 159] on td "New" at bounding box center [94, 169] width 20 height 20
checkbox input "true"
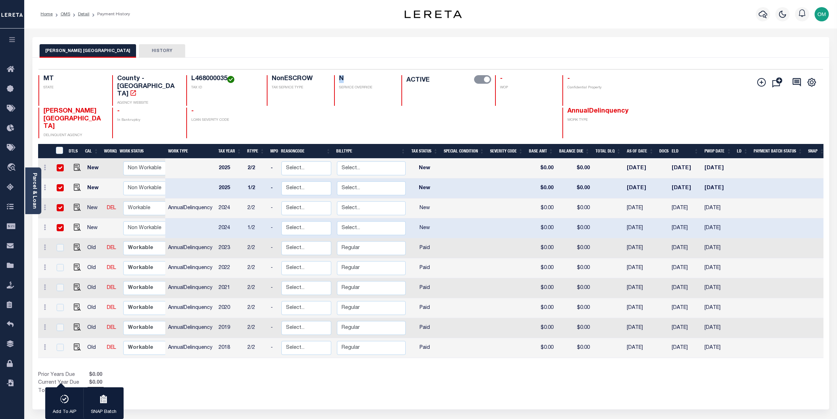
drag, startPoint x: 330, startPoint y: 78, endPoint x: 337, endPoint y: 78, distance: 7.5
click at [337, 78] on div "N SERVICE OVERRIDE" at bounding box center [363, 90] width 59 height 31
drag, startPoint x: 552, startPoint y: 95, endPoint x: 640, endPoint y: 98, distance: 87.3
click at [640, 108] on div "JUDITH BASIN COUNTY DELINQUENT AGENCY - In Bankruptcy - LOAN SEVERITY CODE Annu…" at bounding box center [365, 123] width 654 height 31
click at [568, 108] on span "AnnualDelinquency" at bounding box center [598, 111] width 61 height 6
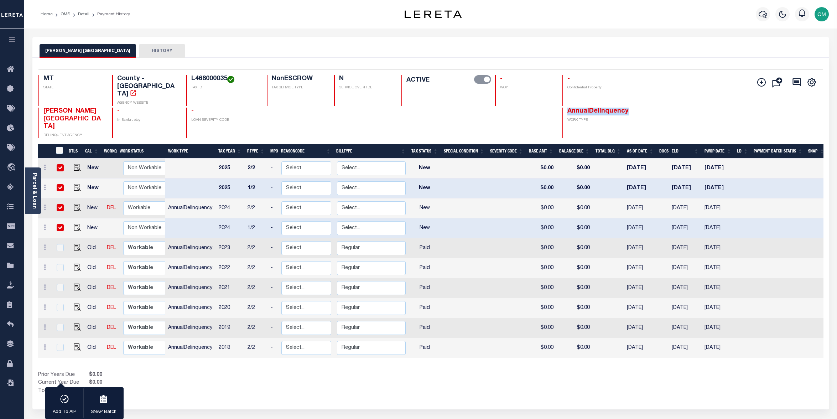
drag, startPoint x: 553, startPoint y: 97, endPoint x: 622, endPoint y: 97, distance: 69.1
click at [622, 108] on div "JUDITH BASIN COUNTY DELINQUENT AGENCY - In Bankruptcy - LOAN SEVERITY CODE Annu…" at bounding box center [365, 123] width 654 height 31
click at [413, 116] on div at bounding box center [444, 123] width 85 height 31
drag, startPoint x: 103, startPoint y: 129, endPoint x: 115, endPoint y: 129, distance: 11.8
click at [115, 144] on th "WorkQ" at bounding box center [109, 151] width 16 height 15
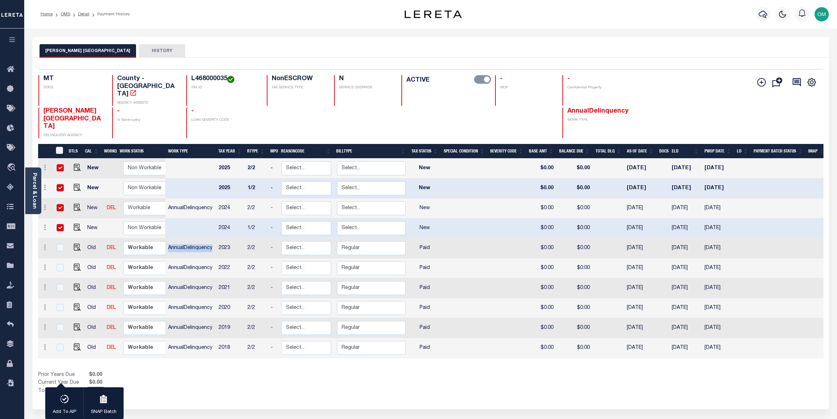
drag, startPoint x: 168, startPoint y: 225, endPoint x: 213, endPoint y: 233, distance: 45.9
click at [213, 238] on td "AnnualDelinquency" at bounding box center [190, 248] width 51 height 20
checkbox input "true"
click at [12, 35] on button "button" at bounding box center [12, 41] width 24 height 24
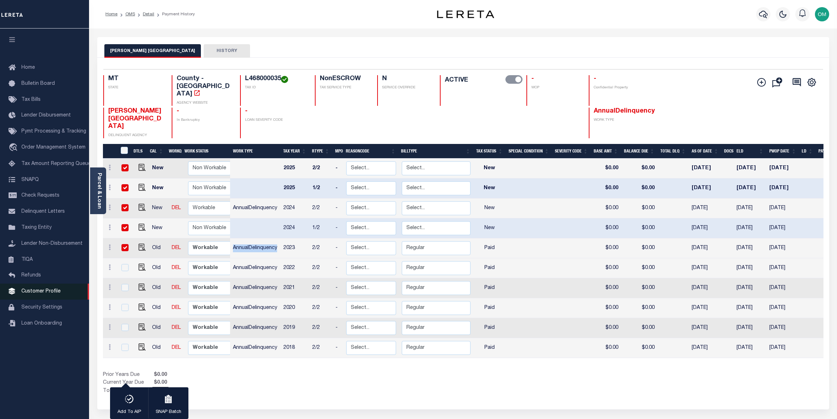
click at [48, 294] on span "Customer Profile" at bounding box center [40, 291] width 39 height 5
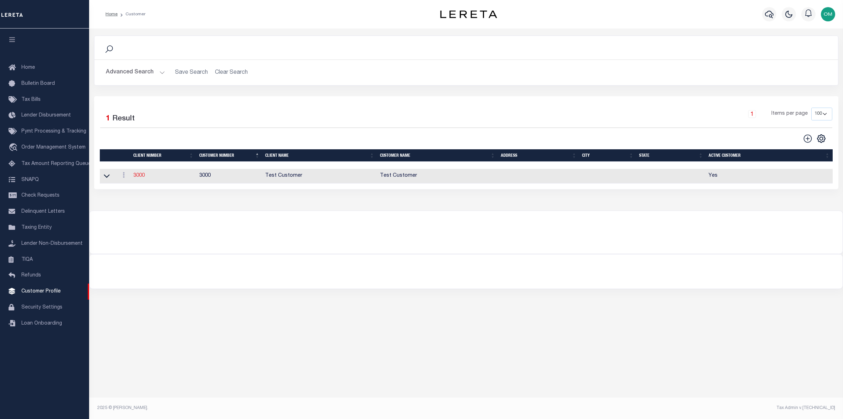
click at [140, 176] on link "3000" at bounding box center [138, 175] width 11 height 5
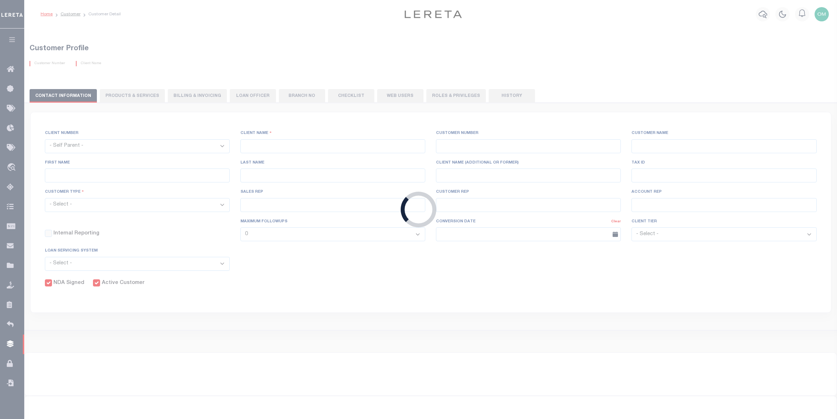
select select
type input "Test Customer"
type input "3000"
type input "Test Customer"
type input "Test"
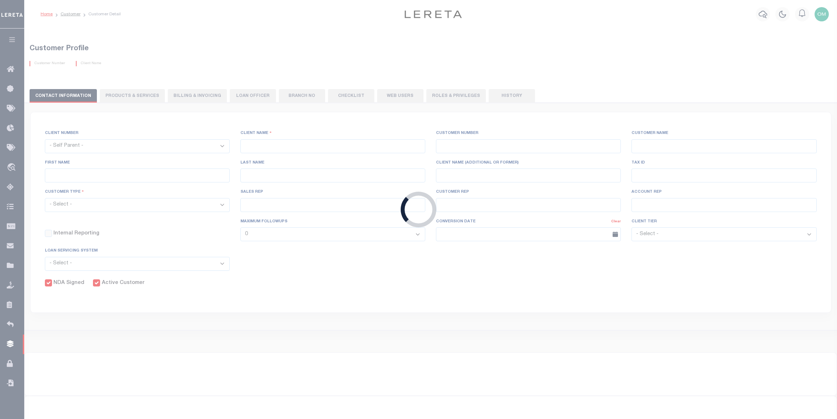
type input "Customer1"
select select "Residential"
checkbox input "true"
select select
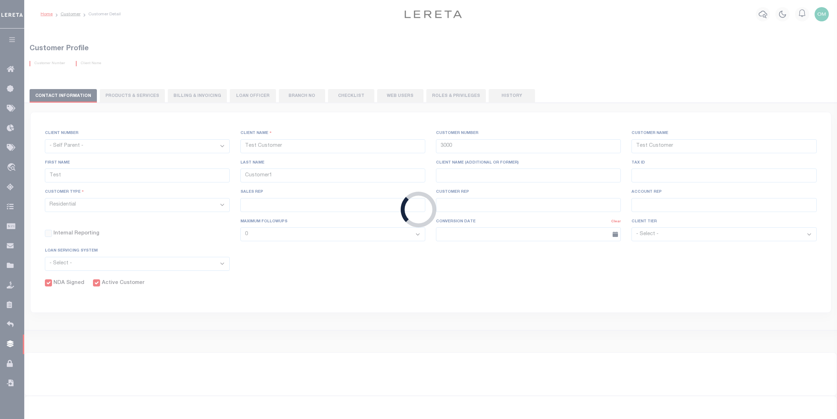
checkbox input "false"
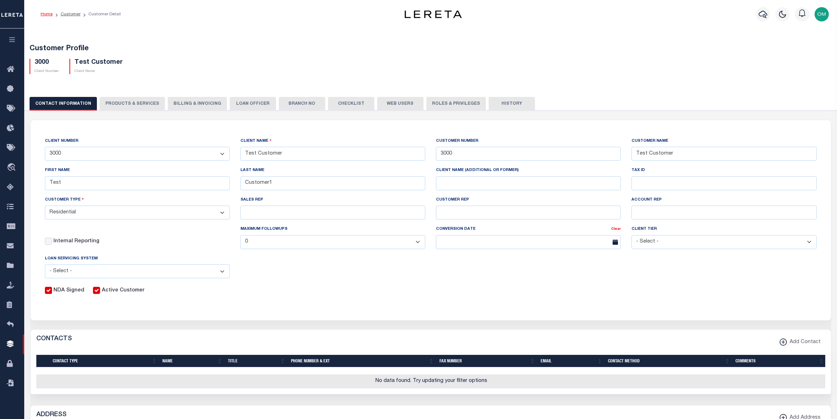
click at [148, 101] on button "PRODUCTS & SERVICES" at bounding box center [132, 104] width 65 height 14
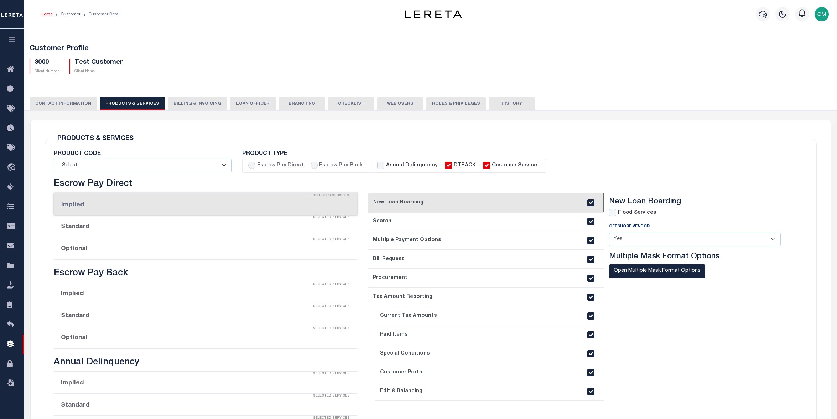
radio input "true"
checkbox input "true"
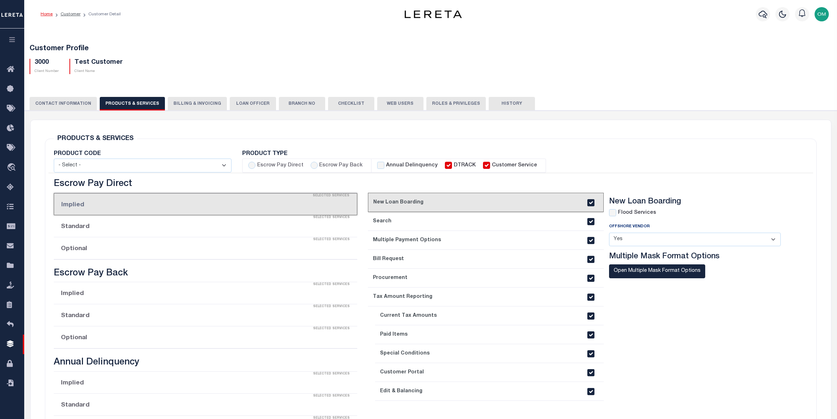
checkbox input "true"
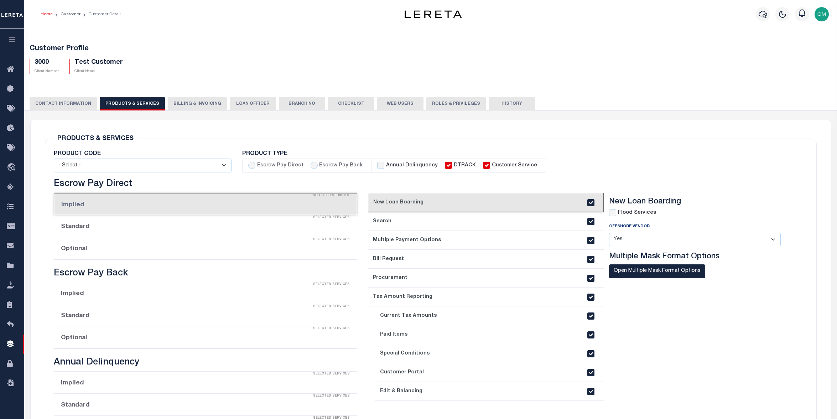
checkbox input "true"
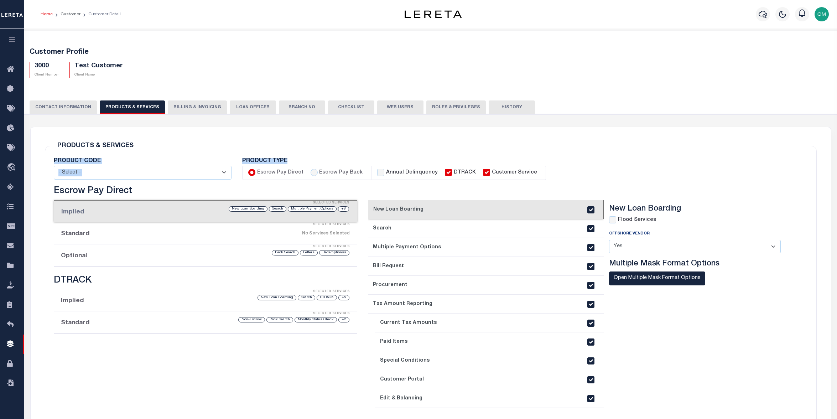
drag, startPoint x: 451, startPoint y: 157, endPoint x: 451, endPoint y: 166, distance: 9.3
click at [451, 162] on div "PRODUCTS & SERVICES Changes to Product and Services will be applied to the loan…" at bounding box center [431, 295] width 772 height 298
click at [358, 139] on div "PRODUCTS & SERVICES Changes to Product and Services will be applied to the loan…" at bounding box center [431, 312] width 784 height 370
click at [15, 38] on icon "button" at bounding box center [12, 39] width 8 height 6
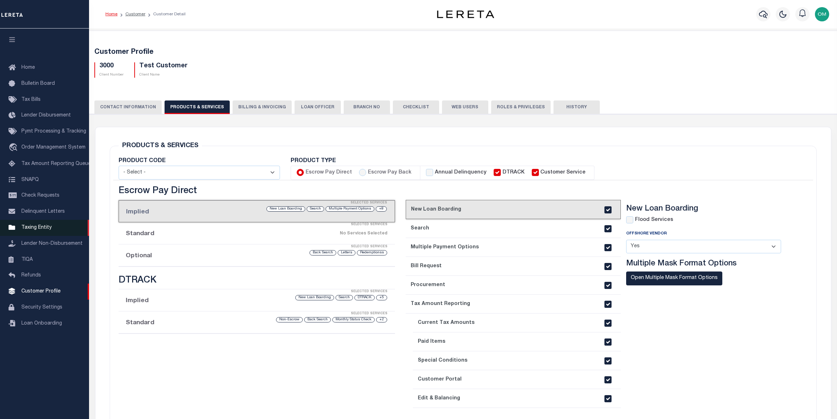
click at [29, 227] on link "Taxing Entity" at bounding box center [44, 228] width 89 height 16
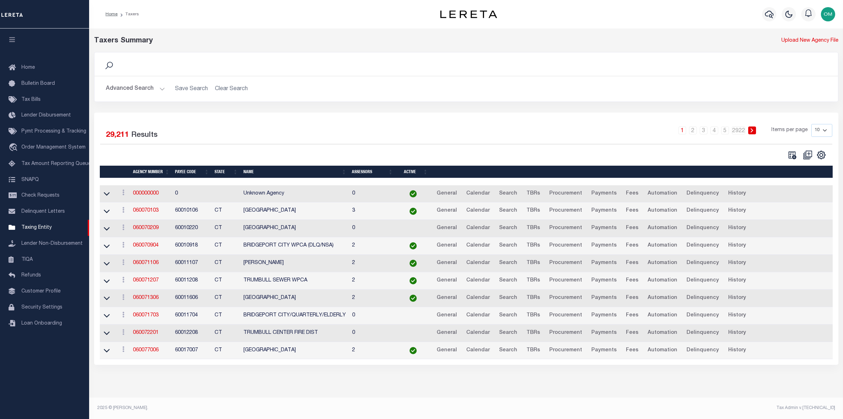
click at [11, 40] on icon "button" at bounding box center [12, 39] width 8 height 6
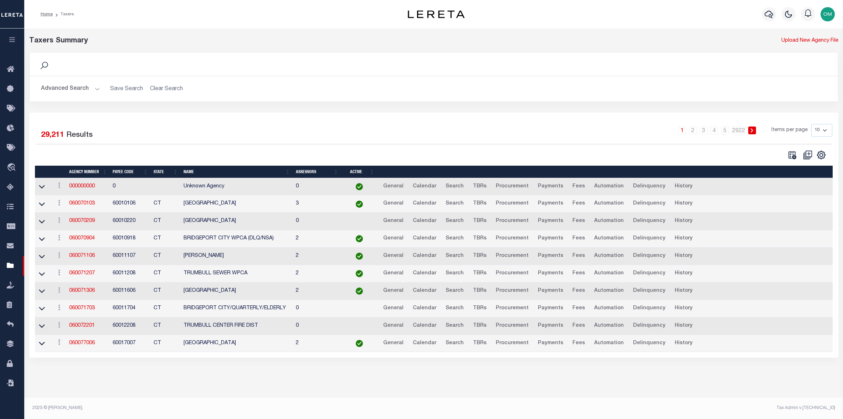
click at [11, 36] on button "button" at bounding box center [12, 41] width 24 height 24
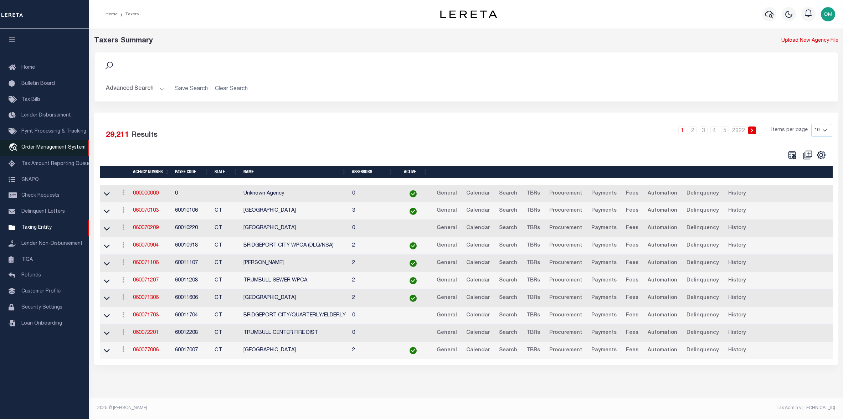
click at [36, 148] on span "Order Management System" at bounding box center [53, 147] width 64 height 5
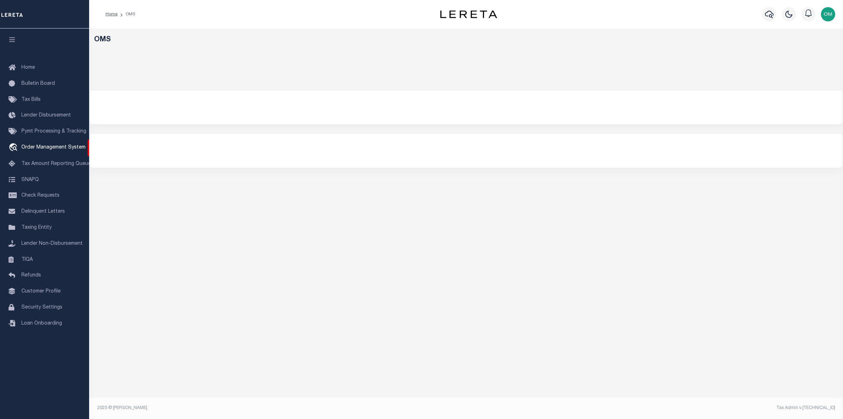
select select "200"
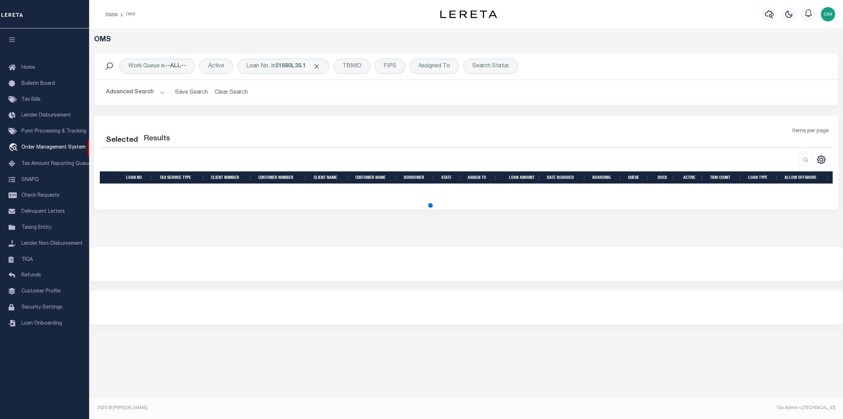
select select "200"
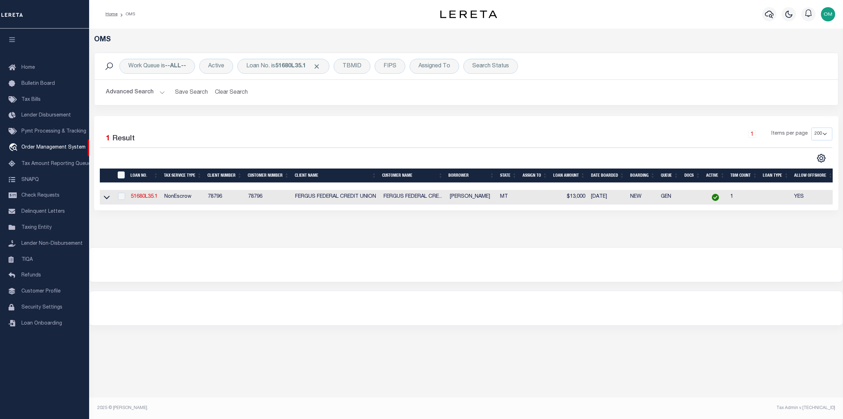
click at [373, 247] on div "OMS Work Queue is --ALL-- Active Loan No. is 51680L35.1 TBMID FIPS Assigned To …" at bounding box center [466, 138] width 754 height 219
click at [137, 197] on link "51680L35.1" at bounding box center [144, 196] width 27 height 5
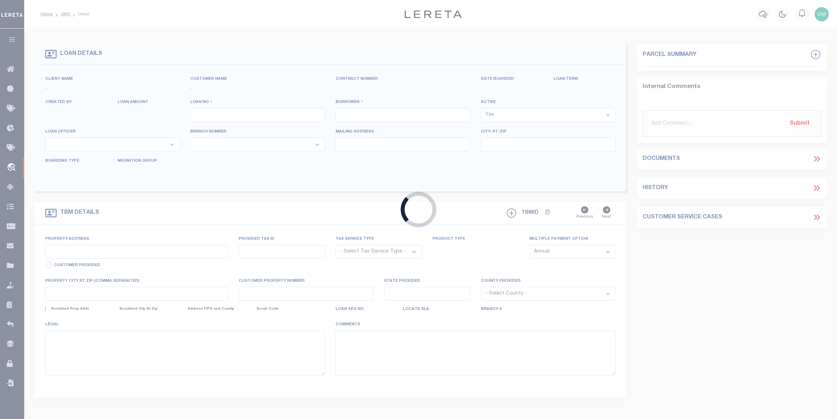
type input "51680L35.1"
type input "[PERSON_NAME]"
select select
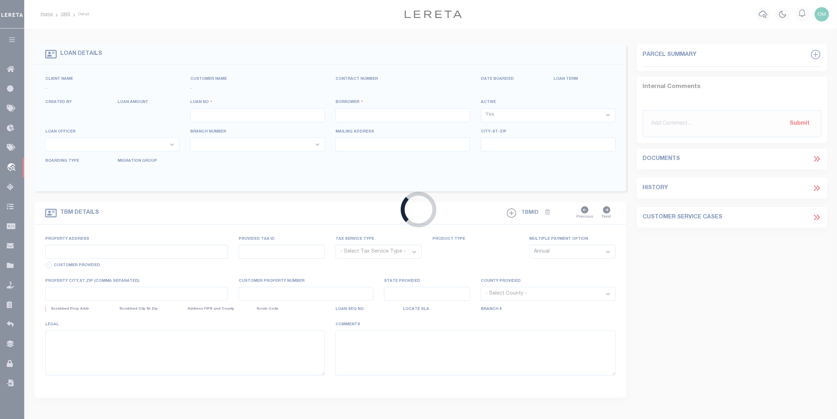
select select
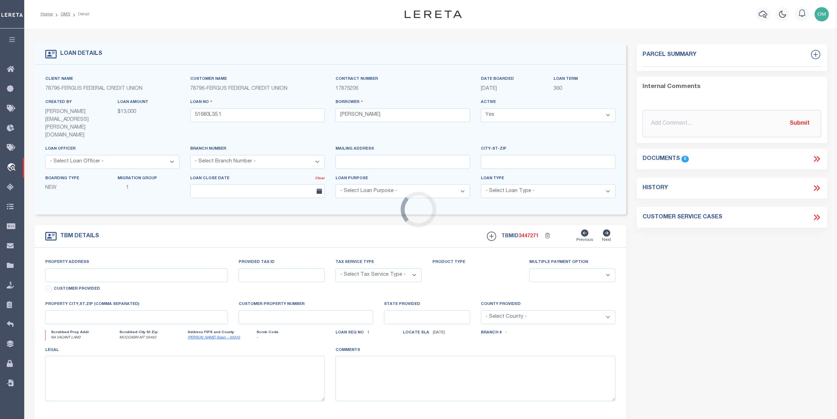
type input "NA VACANT LAND"
radio input "true"
select select "NonEscrow"
select select
type input "MOCCASIN MT 59462"
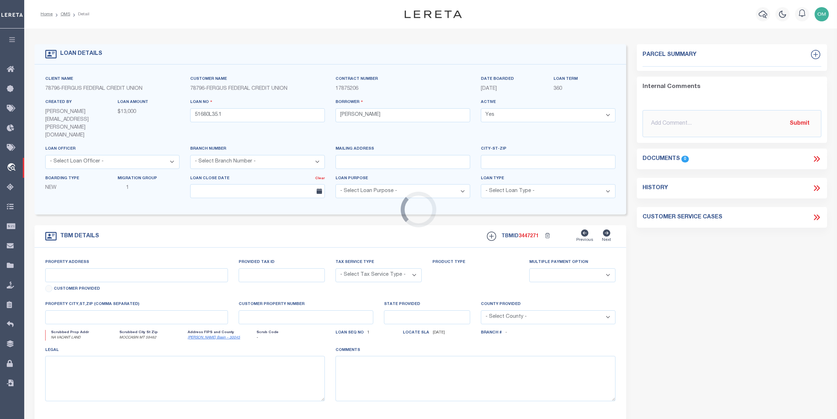
type input "51680L35.1"
type input "MT"
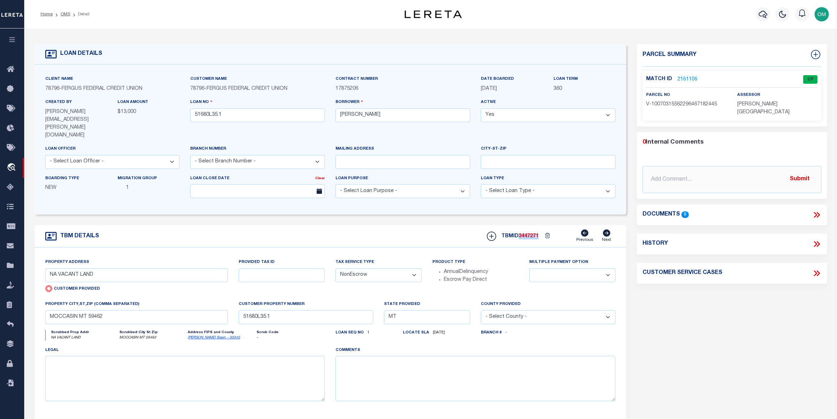
drag, startPoint x: 519, startPoint y: 222, endPoint x: 543, endPoint y: 225, distance: 24.8
click at [543, 229] on div "TBMID 3447271 Previous Next" at bounding box center [549, 236] width 134 height 14
drag, startPoint x: 674, startPoint y: 77, endPoint x: 699, endPoint y: 81, distance: 25.6
click at [699, 81] on div "Match ID 2161106" at bounding box center [686, 80] width 81 height 8
click at [818, 212] on icon at bounding box center [818, 215] width 3 height 6
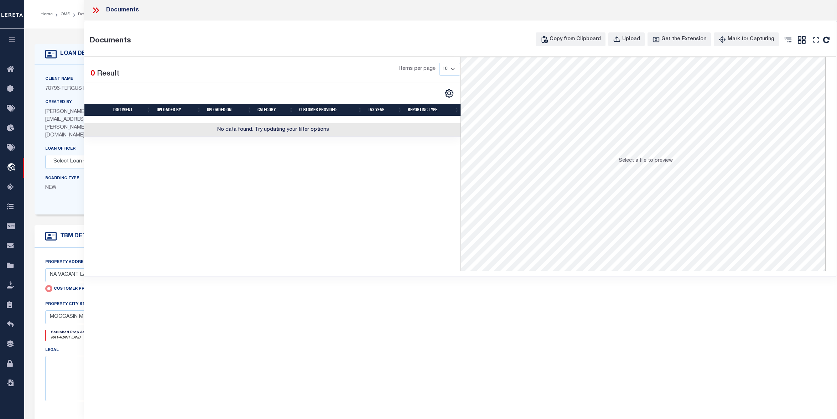
click at [97, 9] on icon at bounding box center [97, 10] width 3 height 6
